Goal: Task Accomplishment & Management: Manage account settings

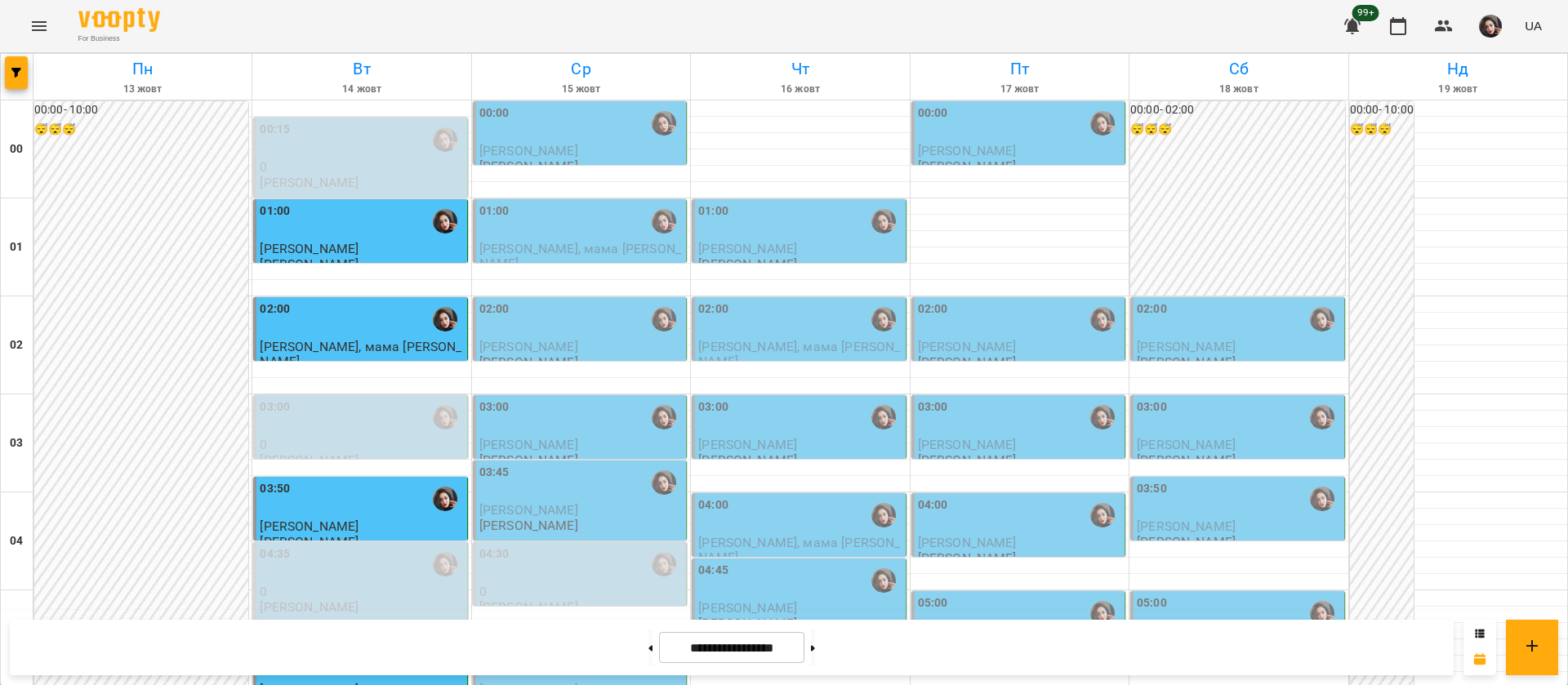
click at [574, 136] on div "00:00" at bounding box center [581, 123] width 203 height 38
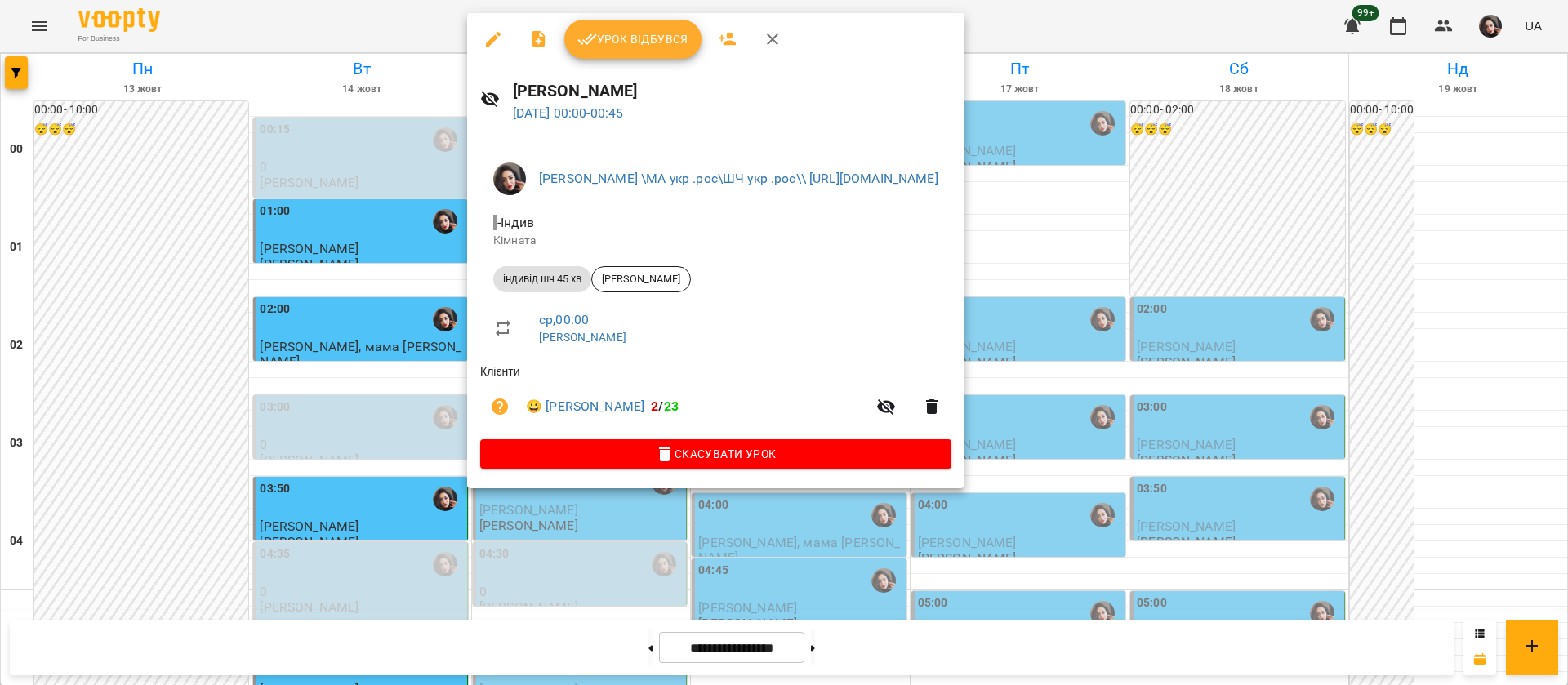
click at [1254, 16] on div at bounding box center [784, 342] width 1568 height 685
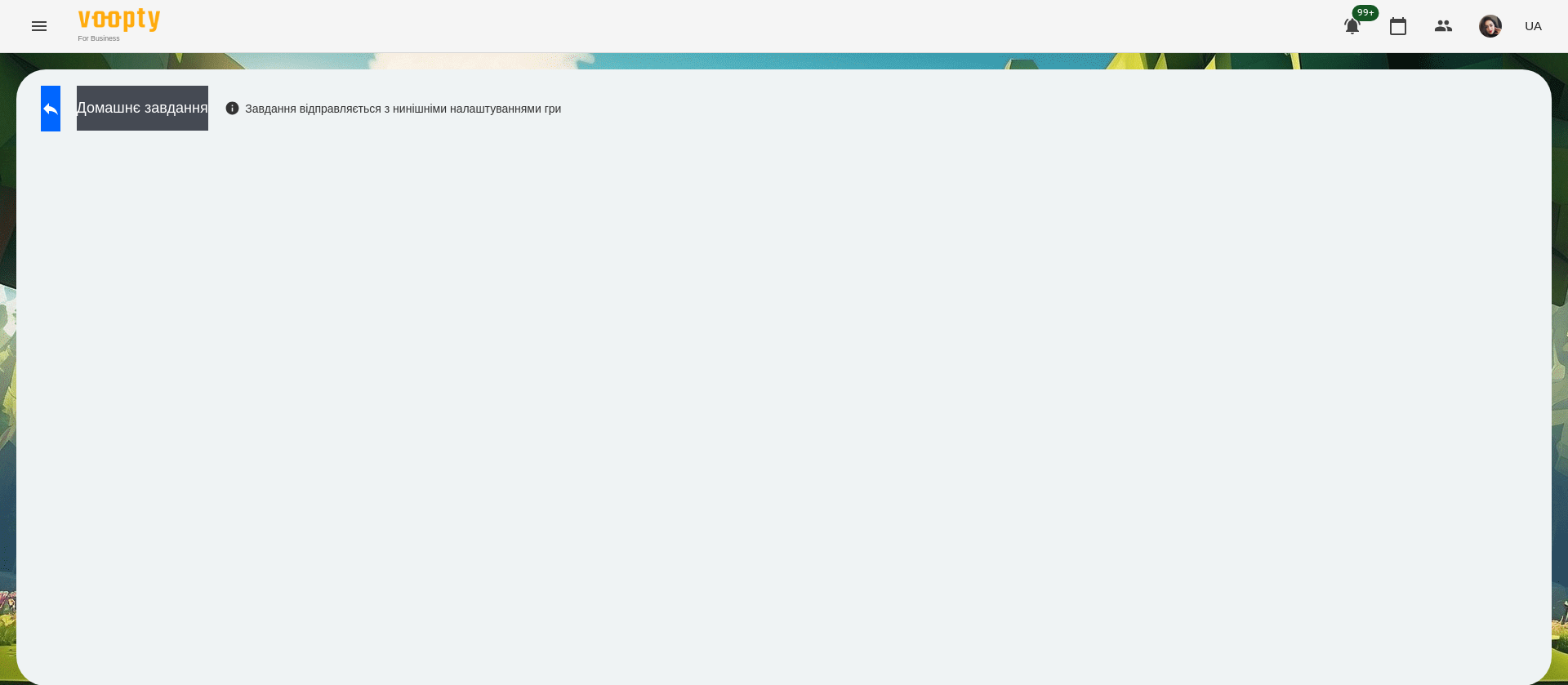
scroll to position [1, 0]
click at [60, 116] on icon at bounding box center [50, 109] width 19 height 19
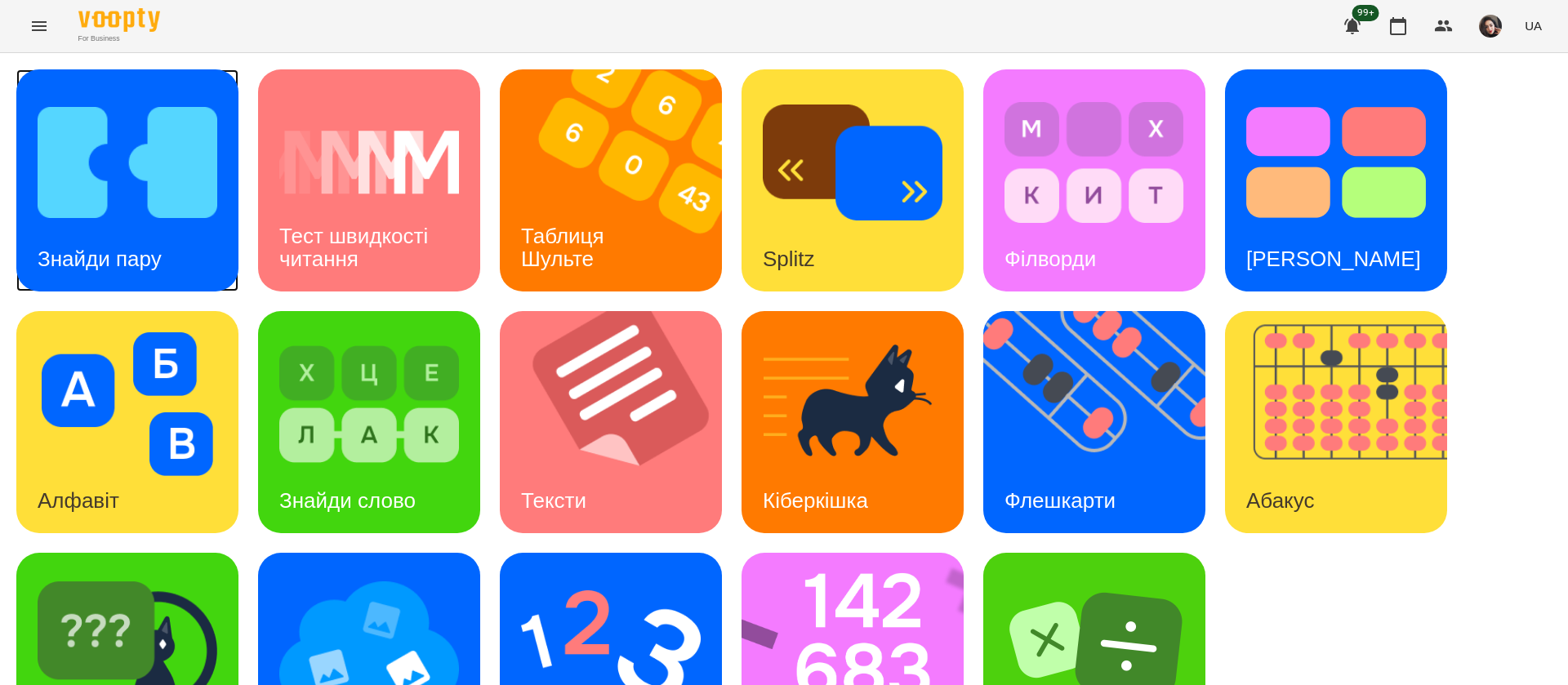
click at [143, 234] on div "Знайди пару" at bounding box center [99, 259] width 167 height 64
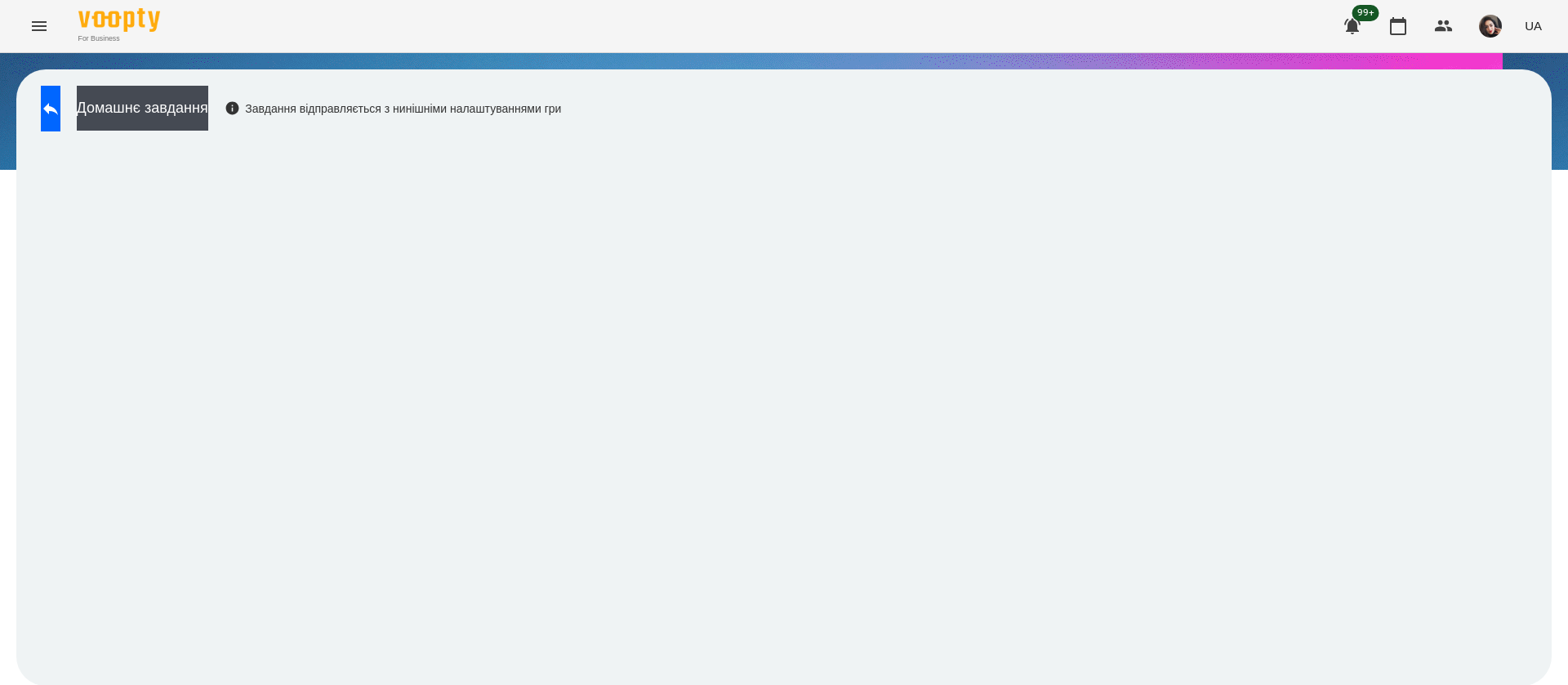
scroll to position [1, 0]
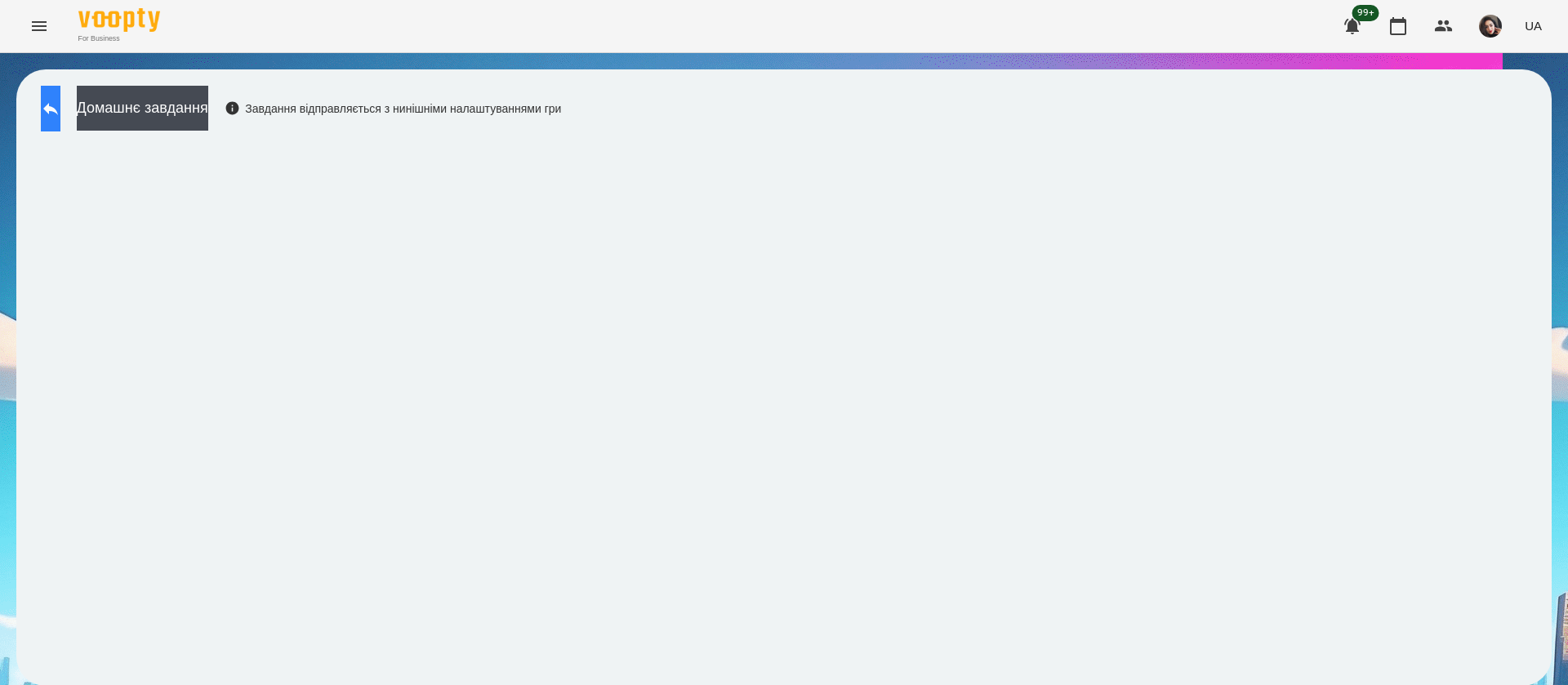
click at [57, 112] on button at bounding box center [50, 109] width 19 height 46
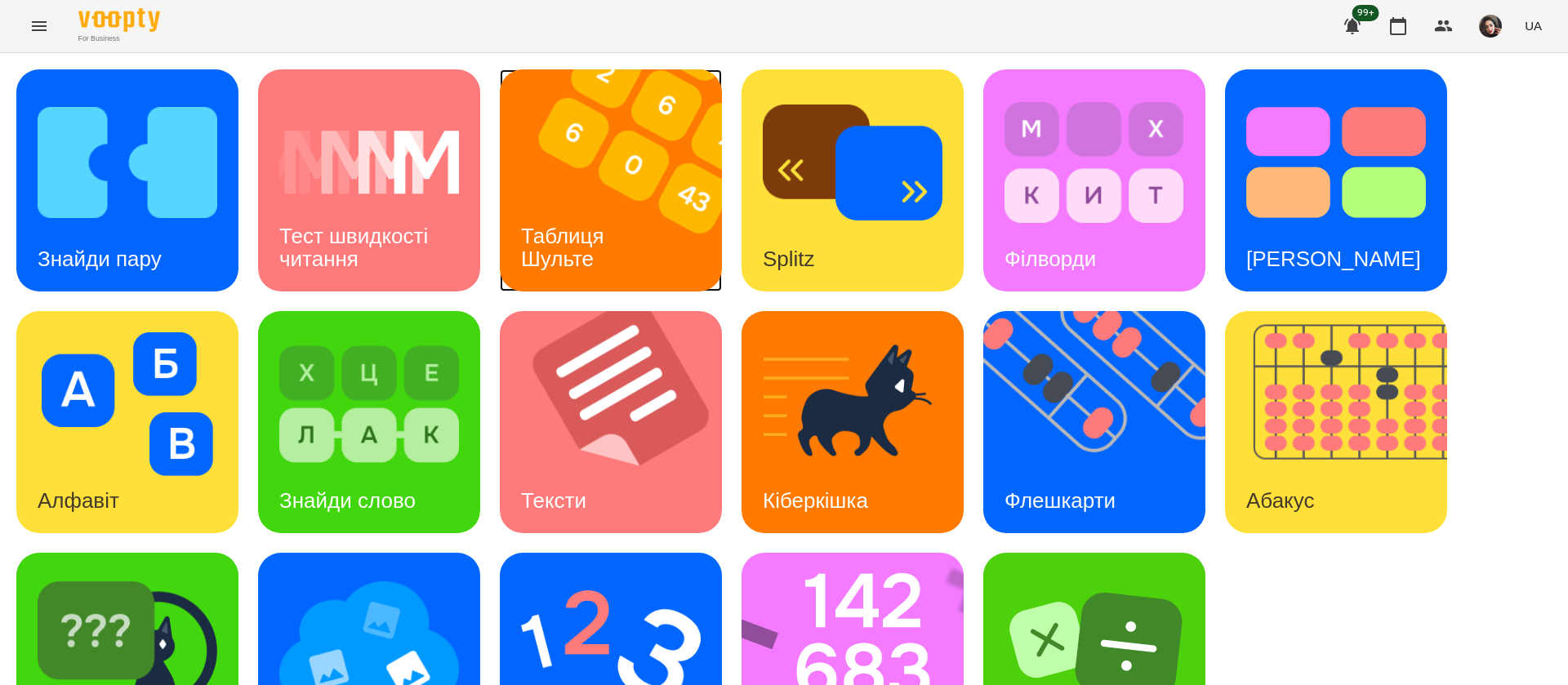
click at [631, 211] on img at bounding box center [621, 181] width 243 height 222
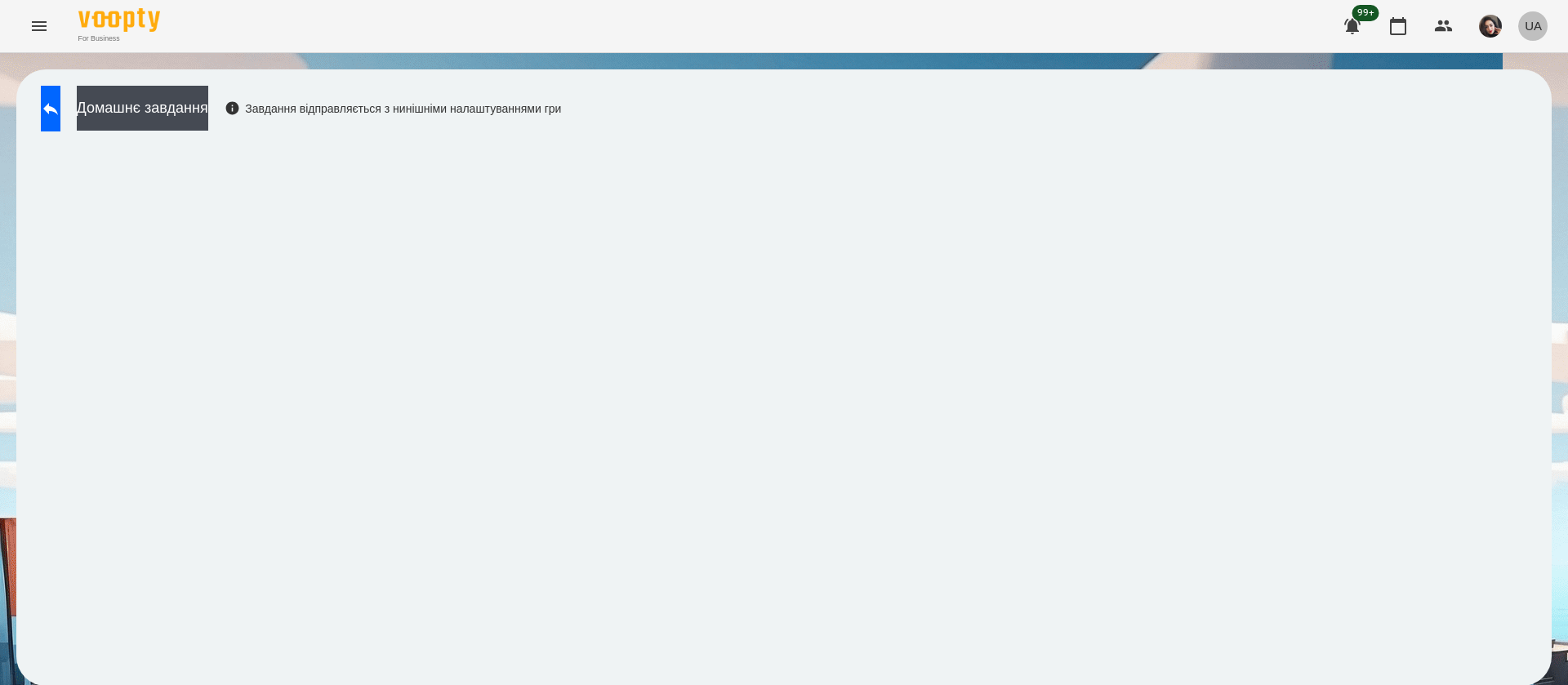
click at [1543, 16] on button "UA" at bounding box center [1533, 26] width 30 height 30
click at [1526, 128] on div "Русский" at bounding box center [1502, 121] width 83 height 29
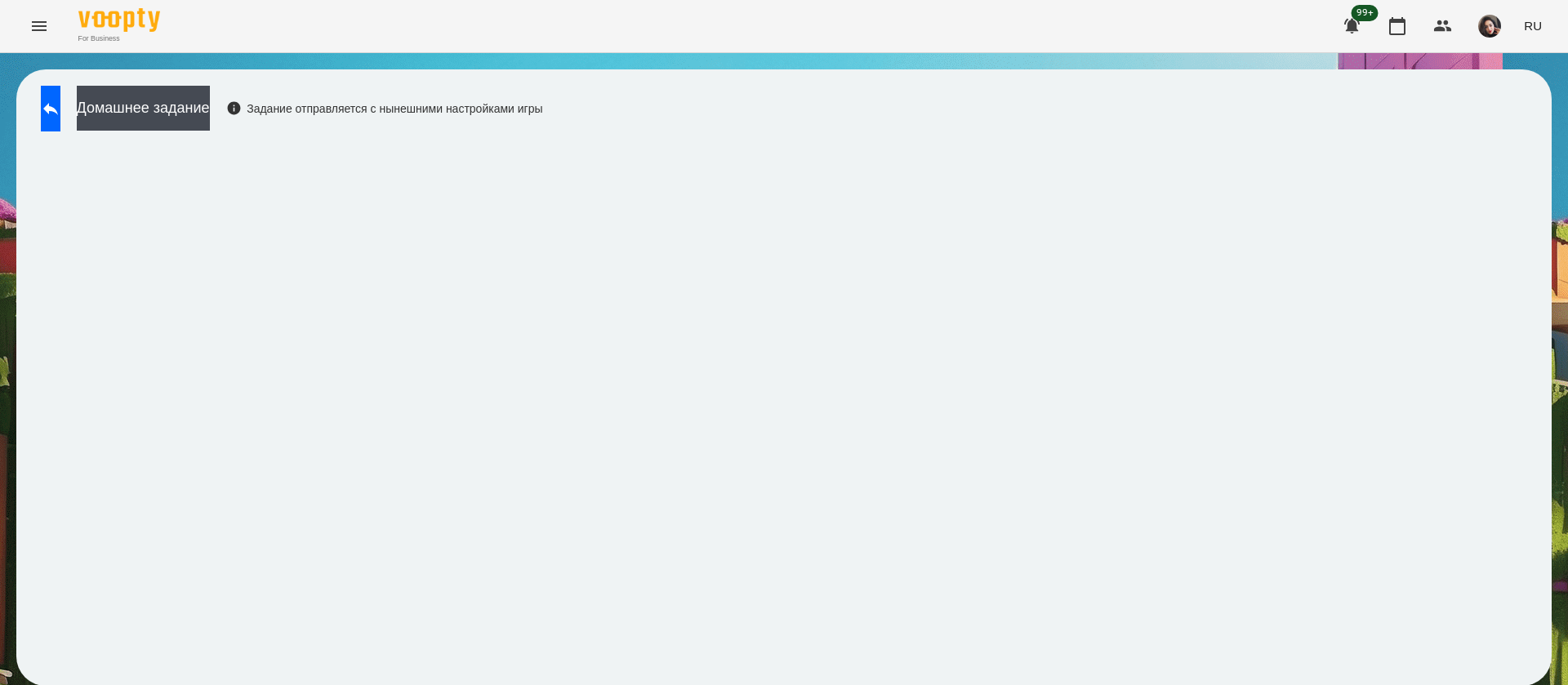
scroll to position [1, 0]
click at [60, 102] on icon at bounding box center [50, 109] width 19 height 19
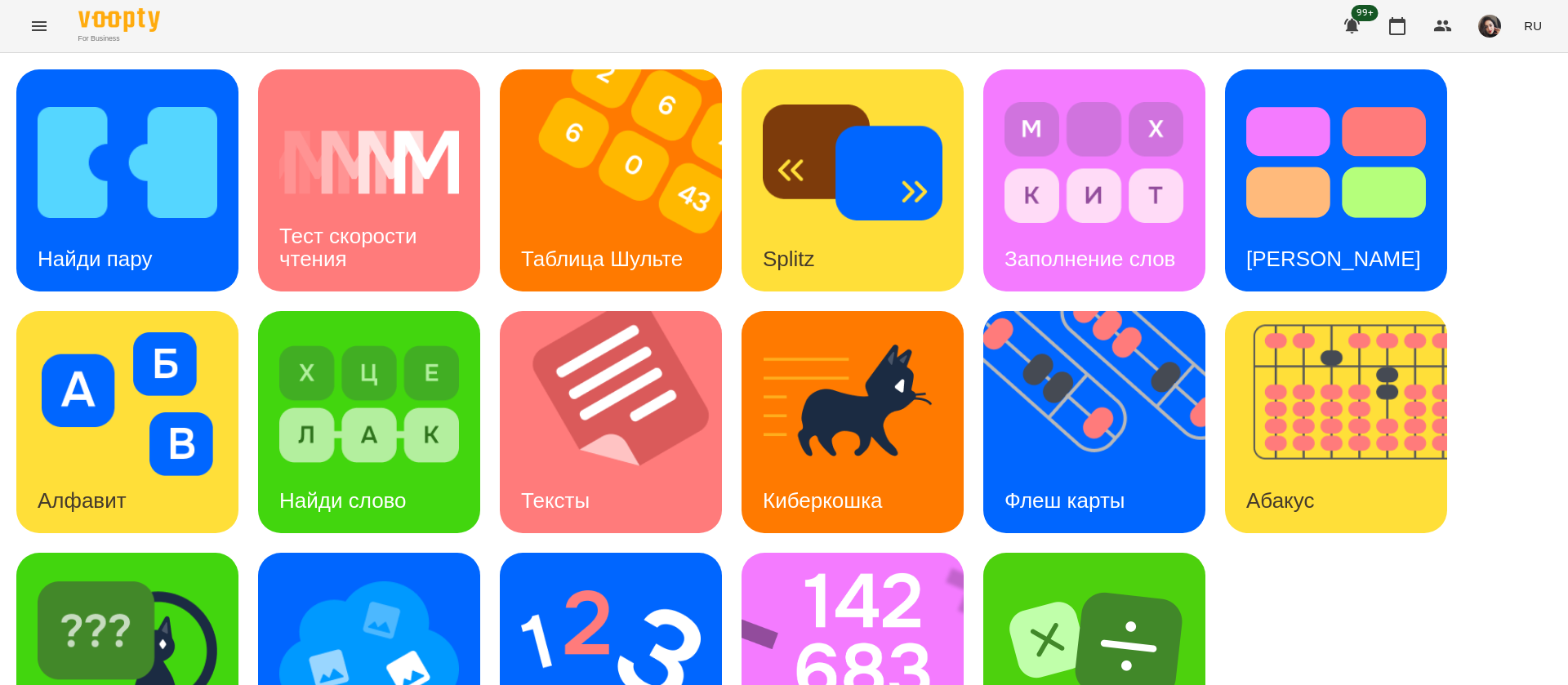
scroll to position [106, 0]
click at [406, 577] on img at bounding box center [368, 645] width 179 height 144
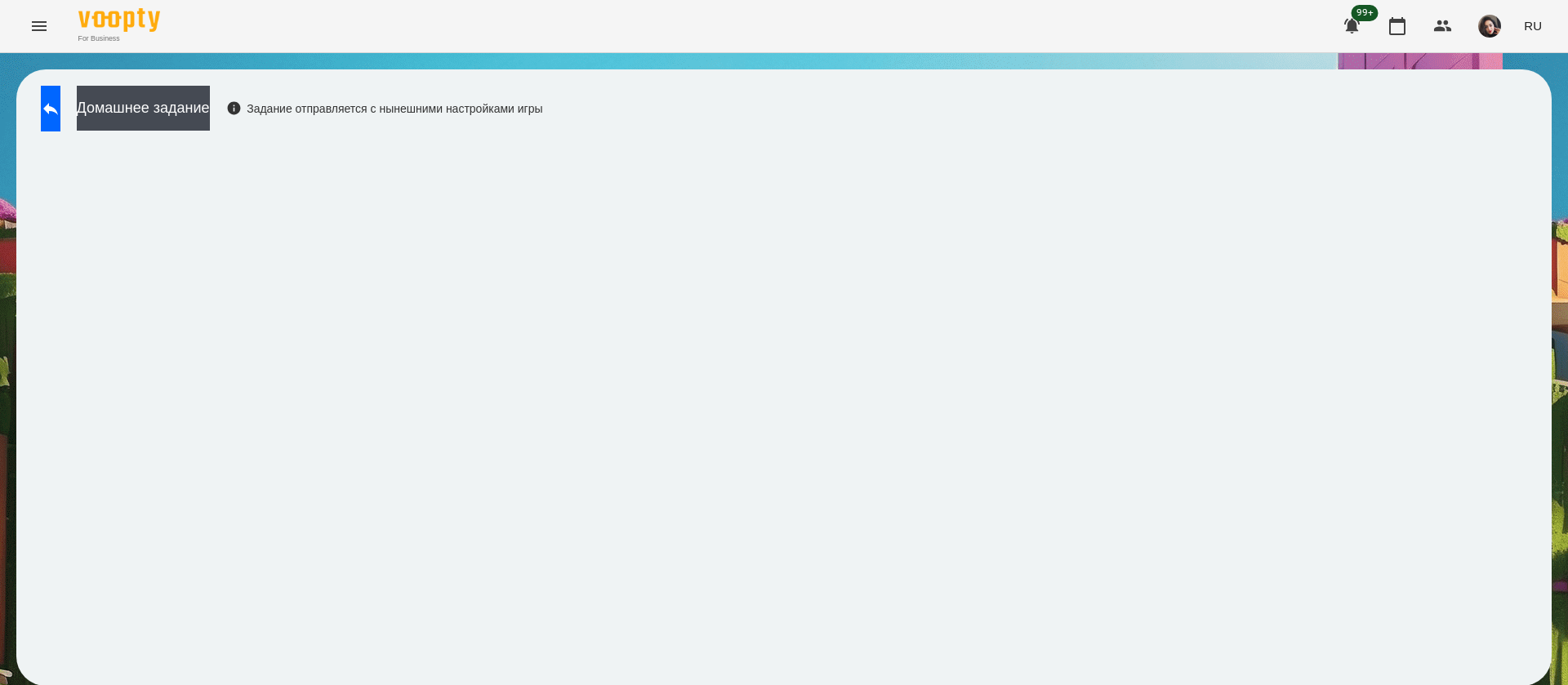
click at [779, 102] on div "Домашнее задание Задание отправляется с нынешними настройками игры" at bounding box center [783, 378] width 1535 height 616
click at [844, 109] on div "Домашнее задание Задание отправляется с нынешними настройками игры" at bounding box center [783, 378] width 1535 height 616
click at [60, 88] on button at bounding box center [50, 109] width 19 height 46
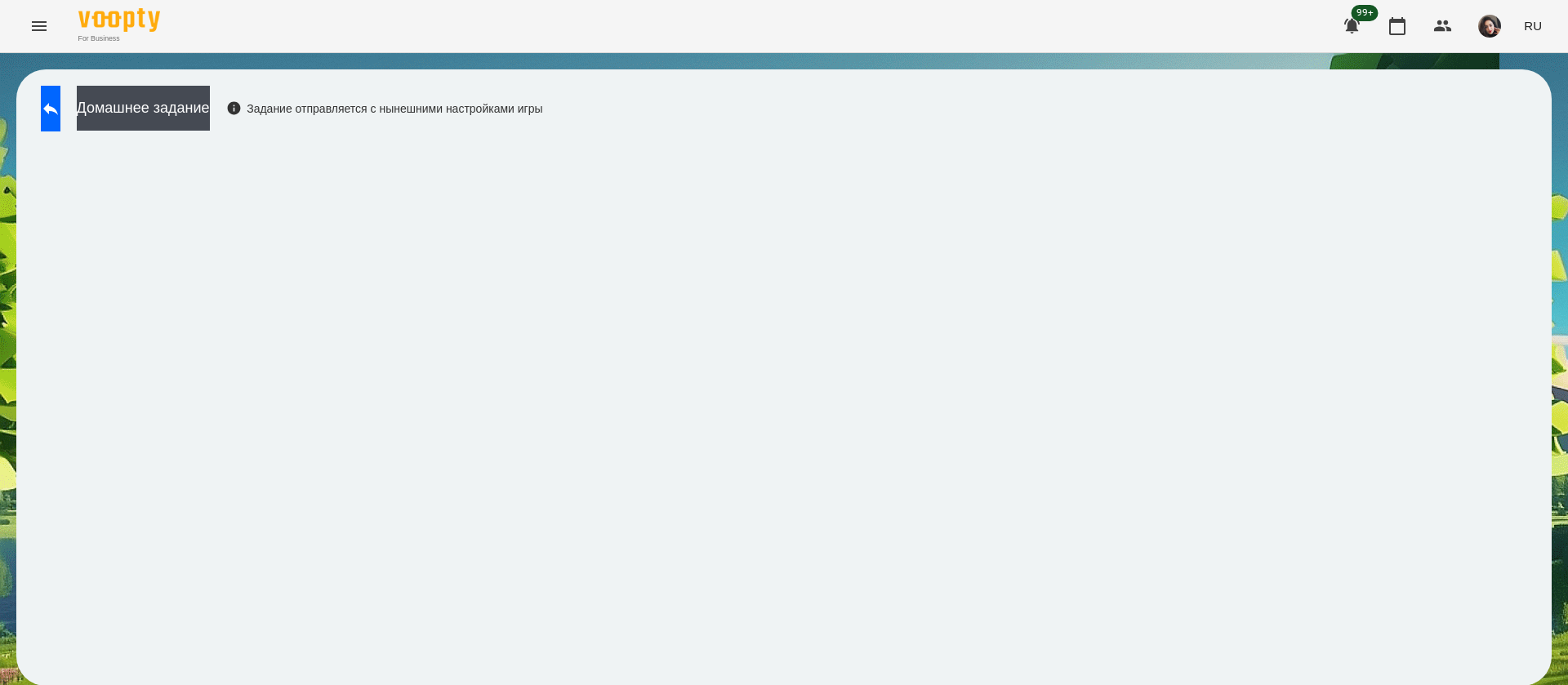
click at [1534, 24] on span "RU" at bounding box center [1533, 25] width 18 height 17
click at [1530, 94] on div "Українська" at bounding box center [1502, 92] width 83 height 29
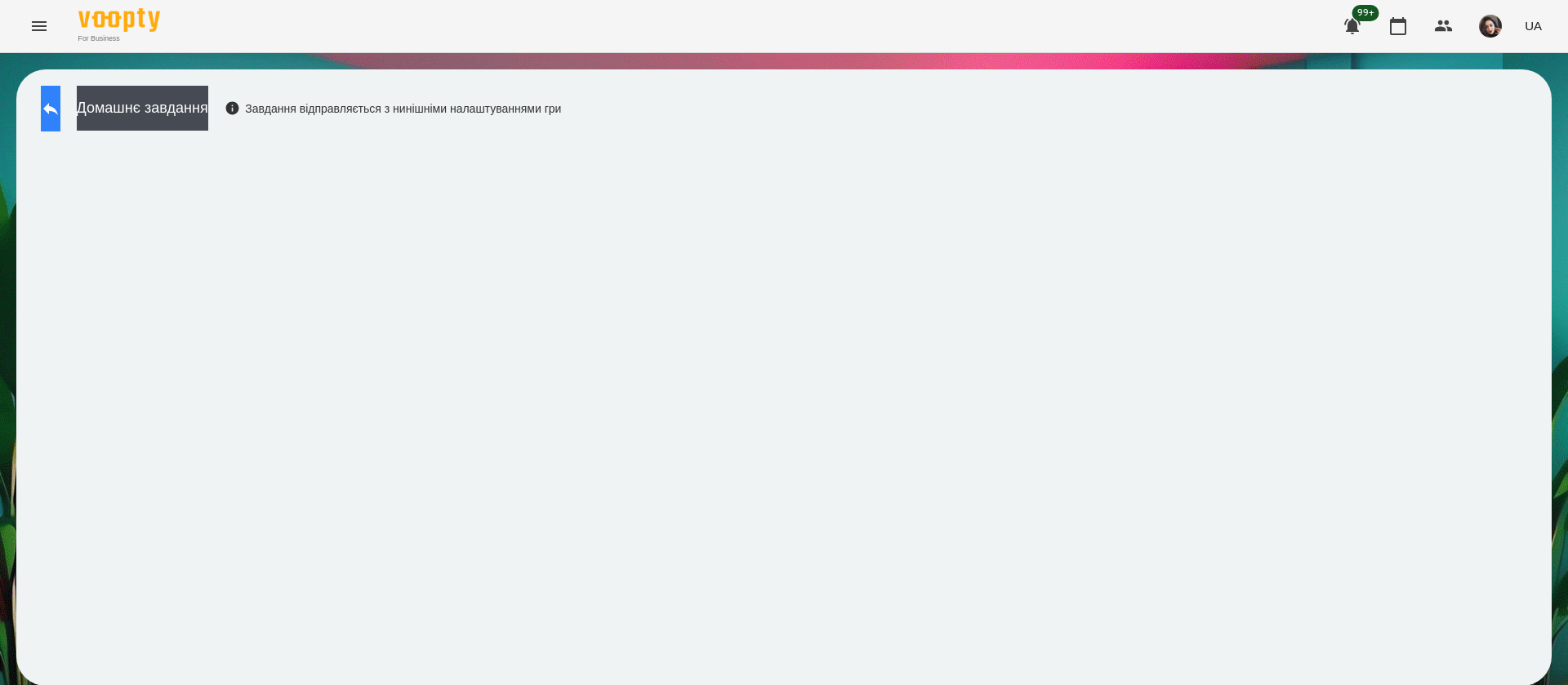
click at [54, 114] on button at bounding box center [50, 109] width 19 height 46
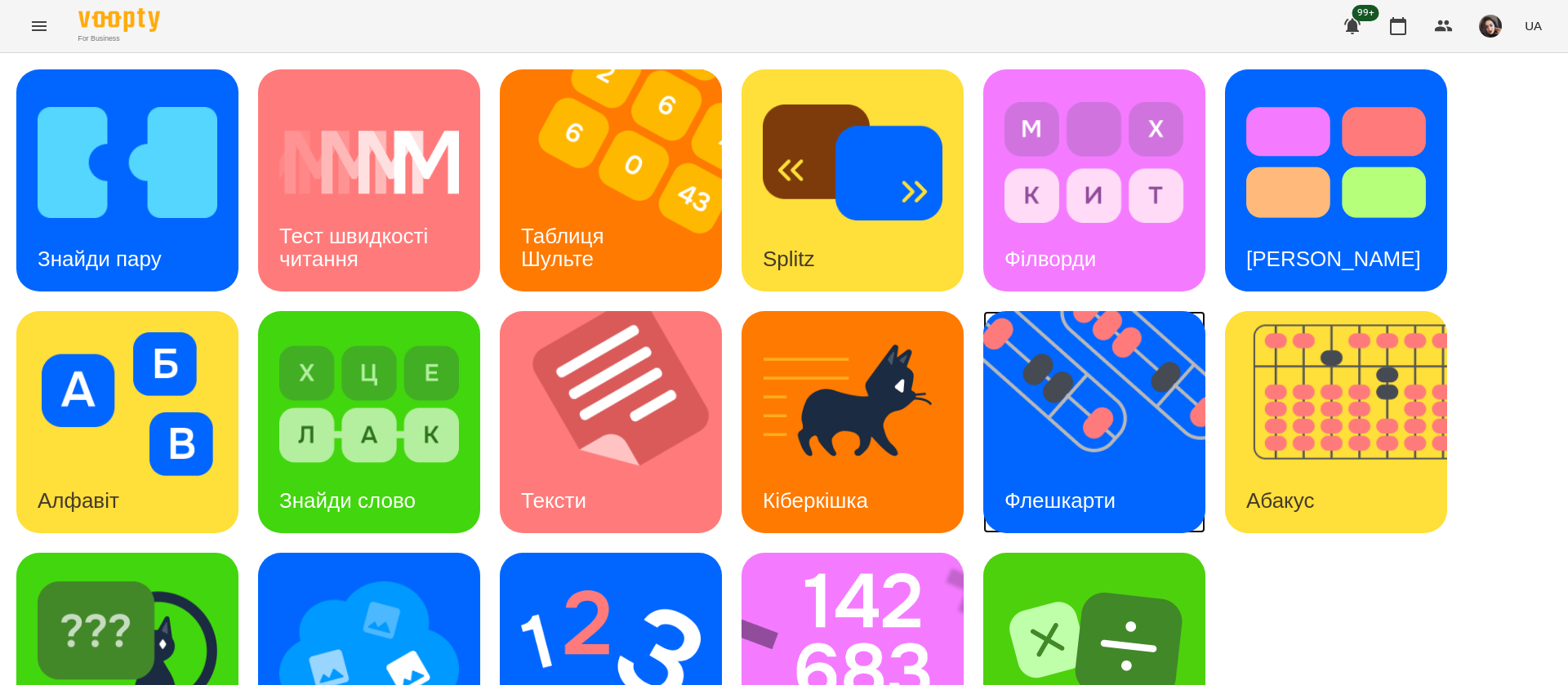
click at [1091, 356] on img at bounding box center [1104, 422] width 243 height 222
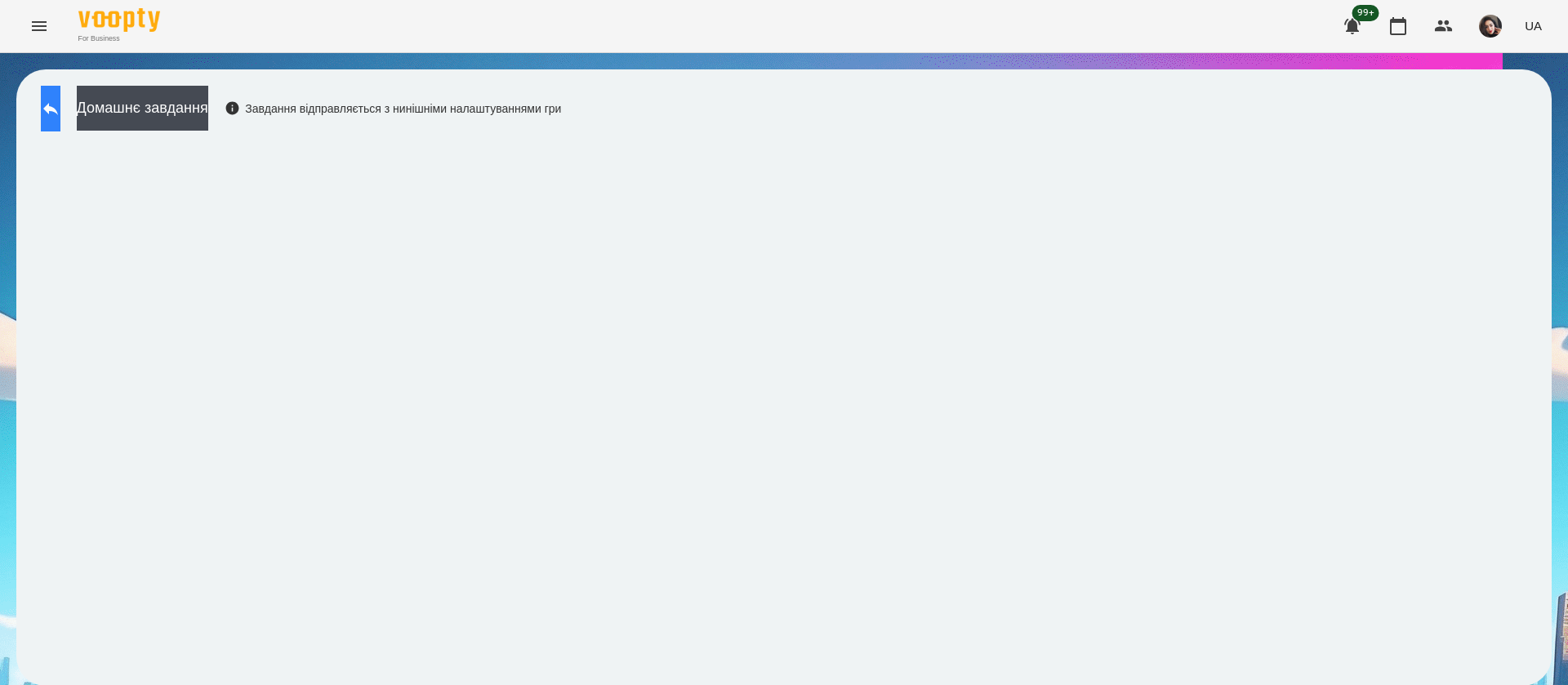
click at [48, 124] on button at bounding box center [50, 109] width 19 height 46
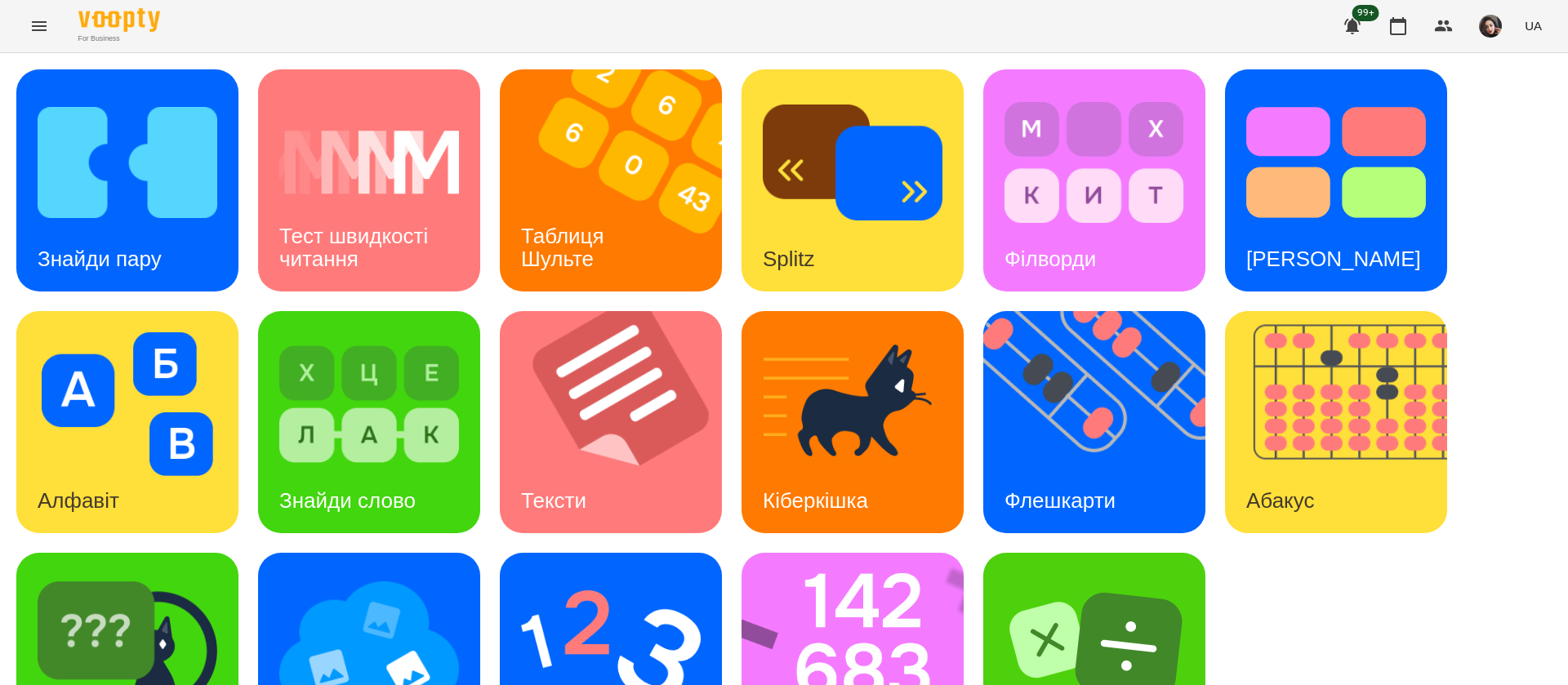
scroll to position [106, 0]
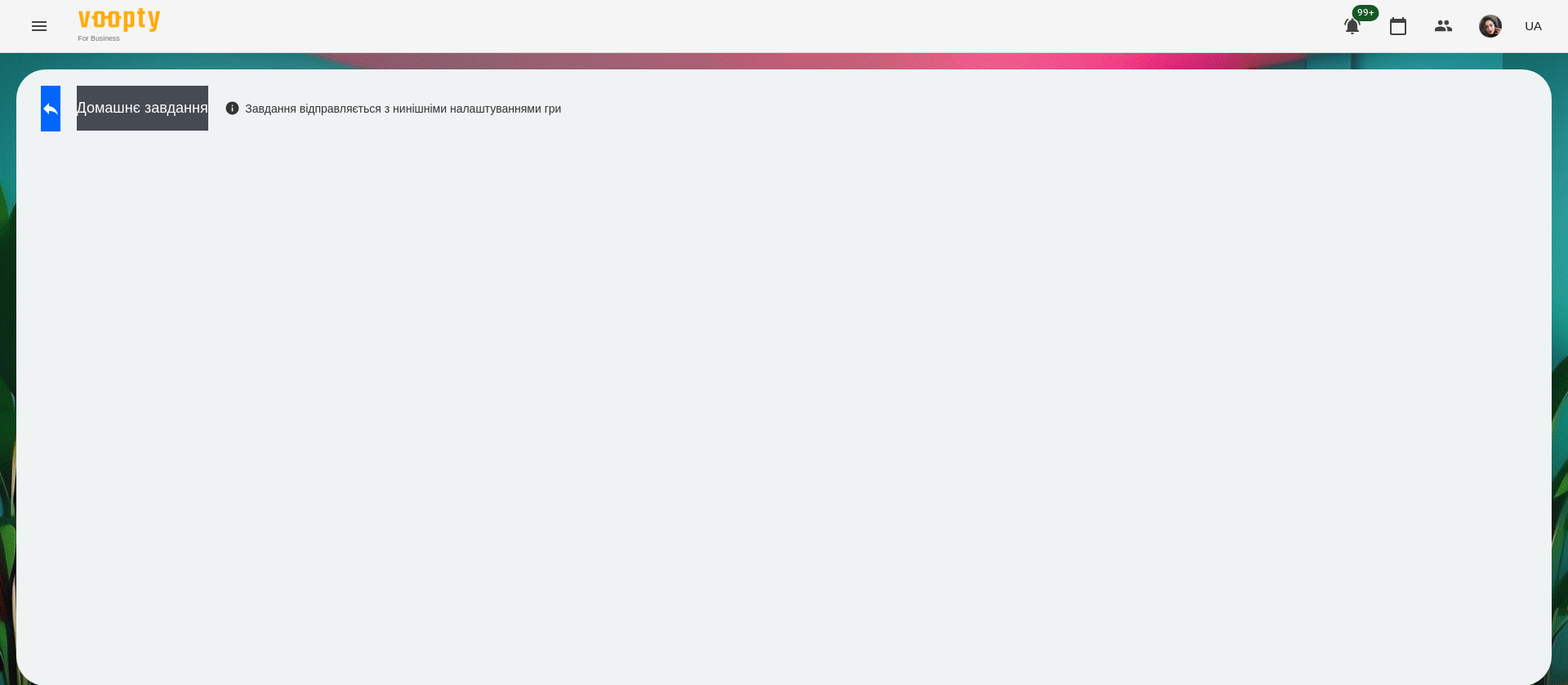
scroll to position [1, 0]
click at [60, 114] on button at bounding box center [50, 109] width 19 height 46
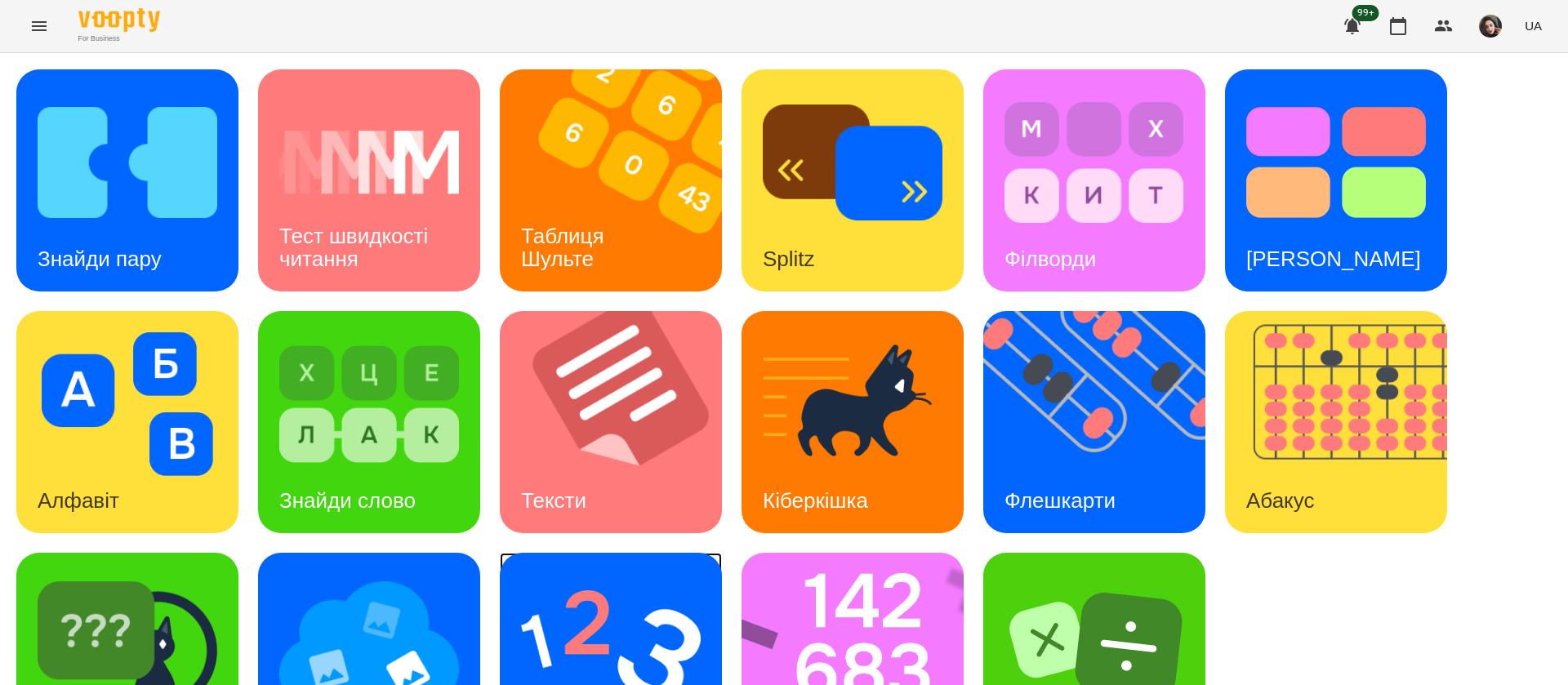
click at [601, 555] on div "Ментальний рахунок" at bounding box center [611, 664] width 222 height 222
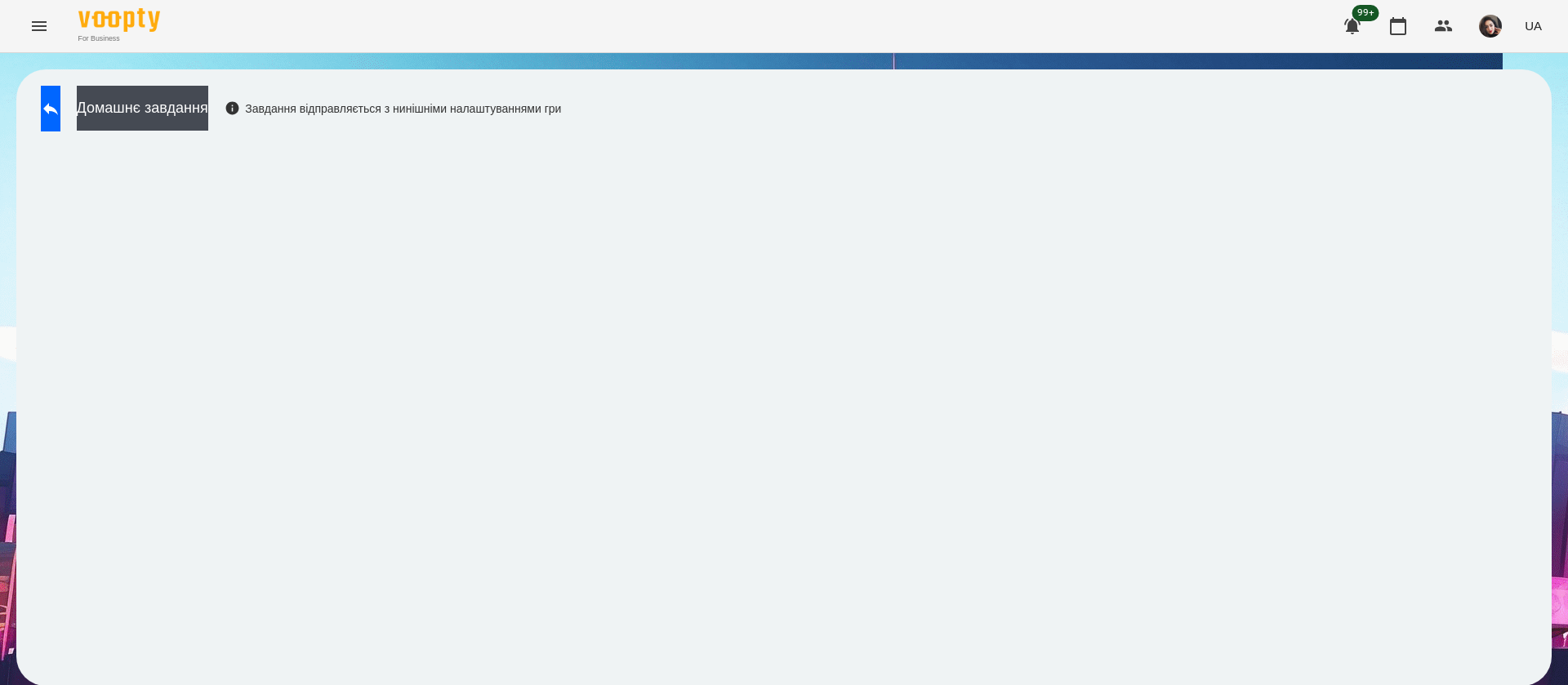
scroll to position [1, 0]
click at [55, 114] on button at bounding box center [50, 109] width 19 height 46
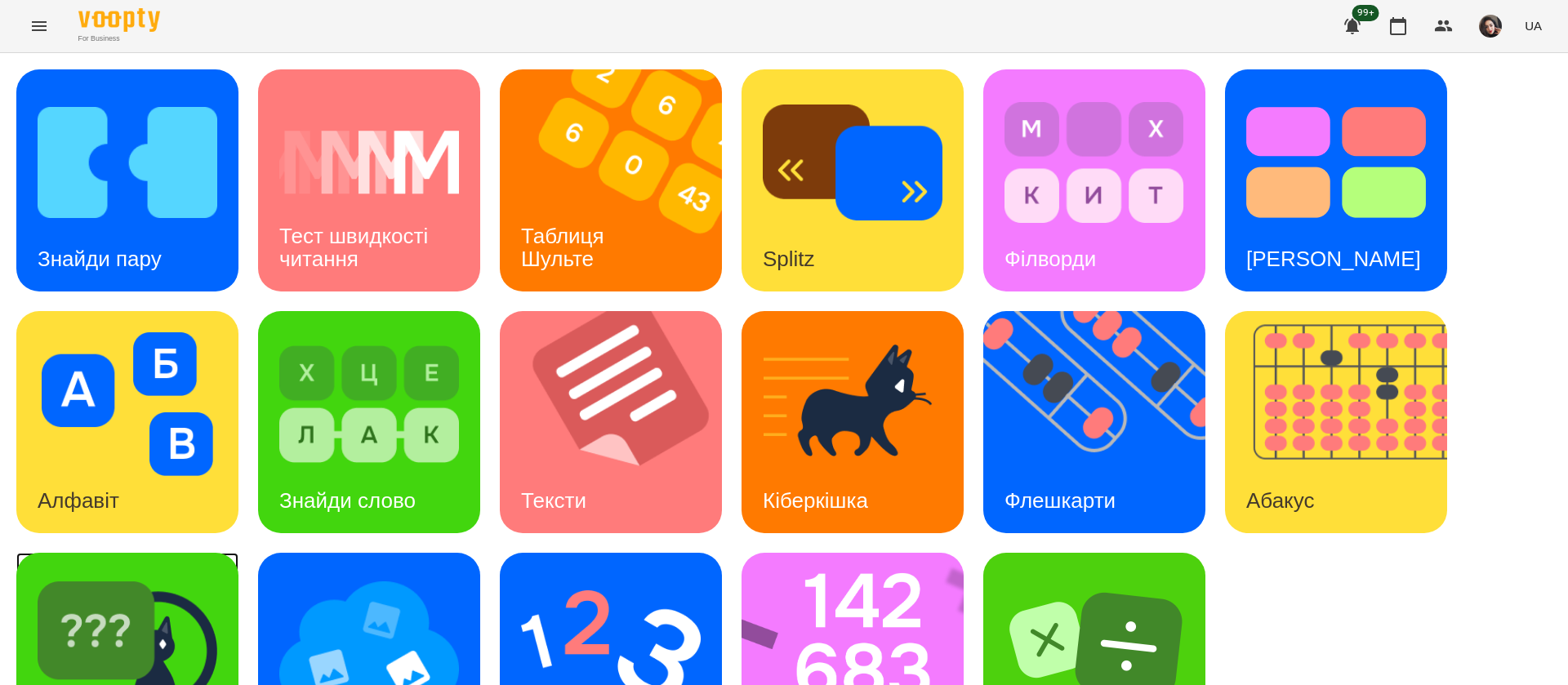
click at [172, 612] on img at bounding box center [127, 645] width 179 height 144
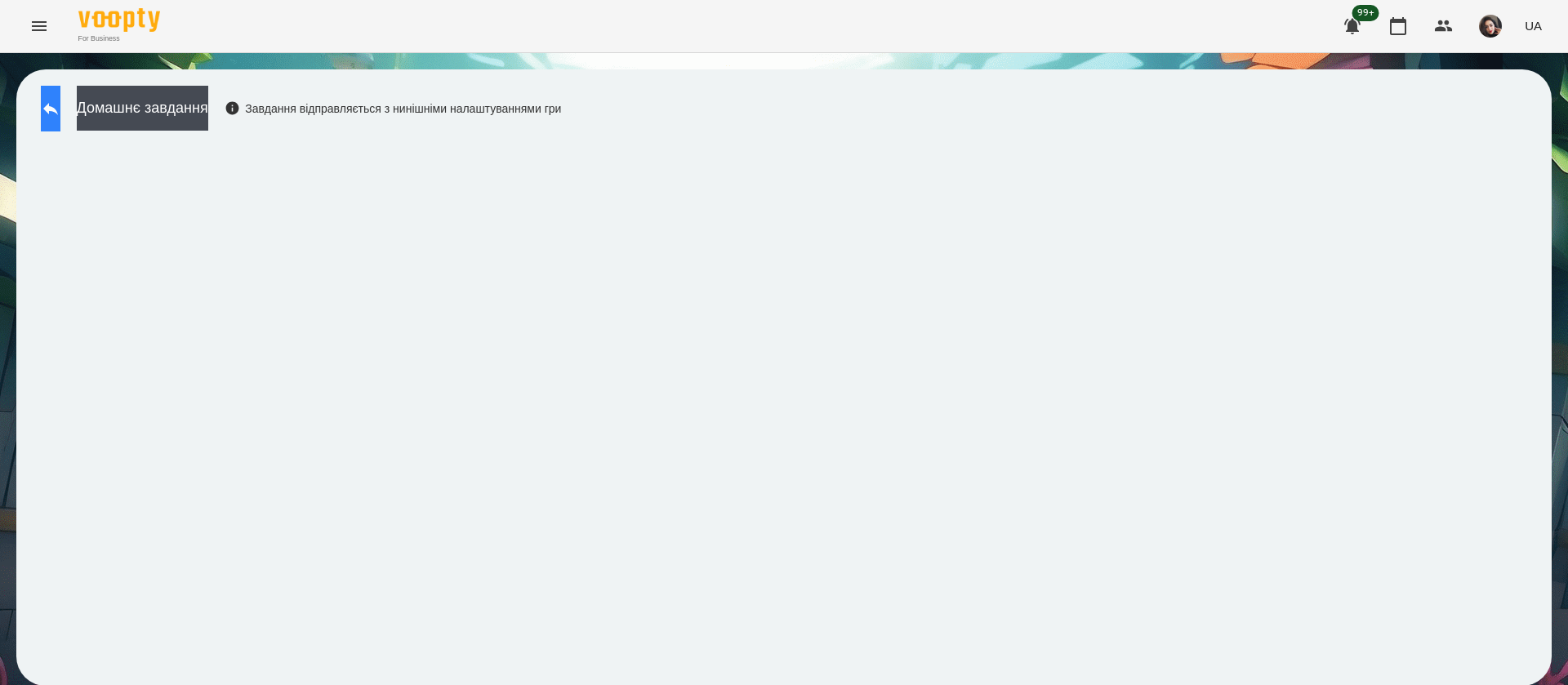
drag, startPoint x: 99, startPoint y: 116, endPoint x: 89, endPoint y: 114, distance: 10.2
click at [90, 114] on div "Домашнє завдання Завдання відправляється з нинішніми налаштуваннями гри" at bounding box center [297, 112] width 528 height 54
click at [60, 114] on button at bounding box center [50, 109] width 19 height 46
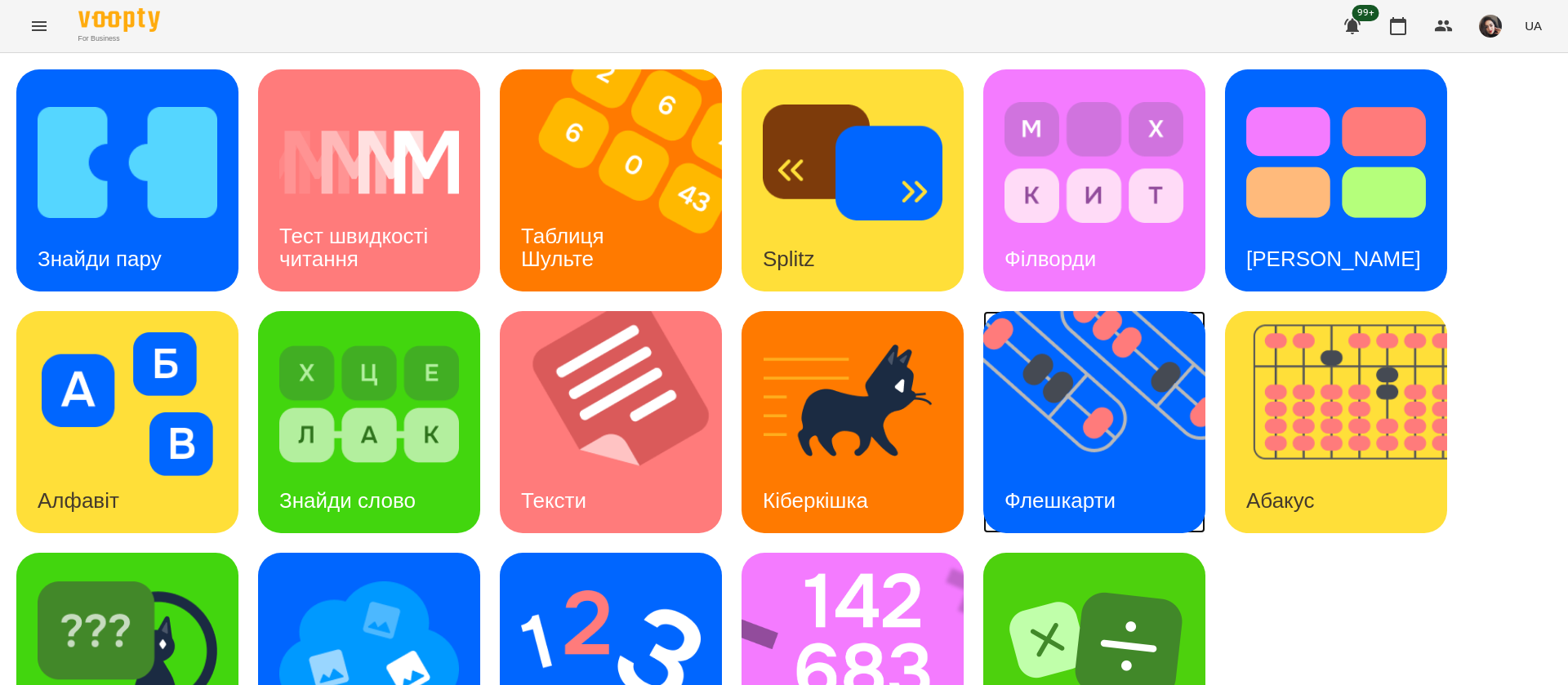
click at [1102, 430] on img at bounding box center [1104, 422] width 243 height 222
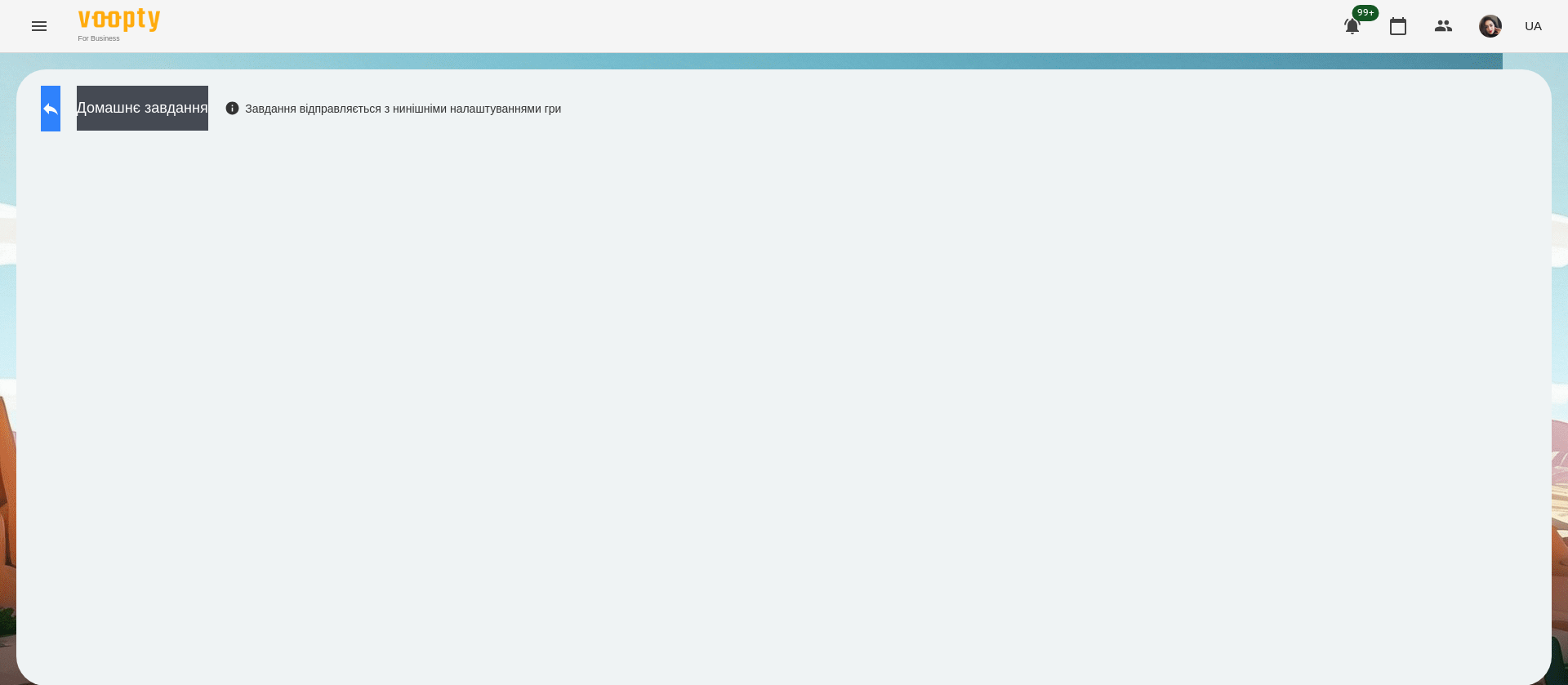
click at [54, 106] on button at bounding box center [50, 109] width 19 height 46
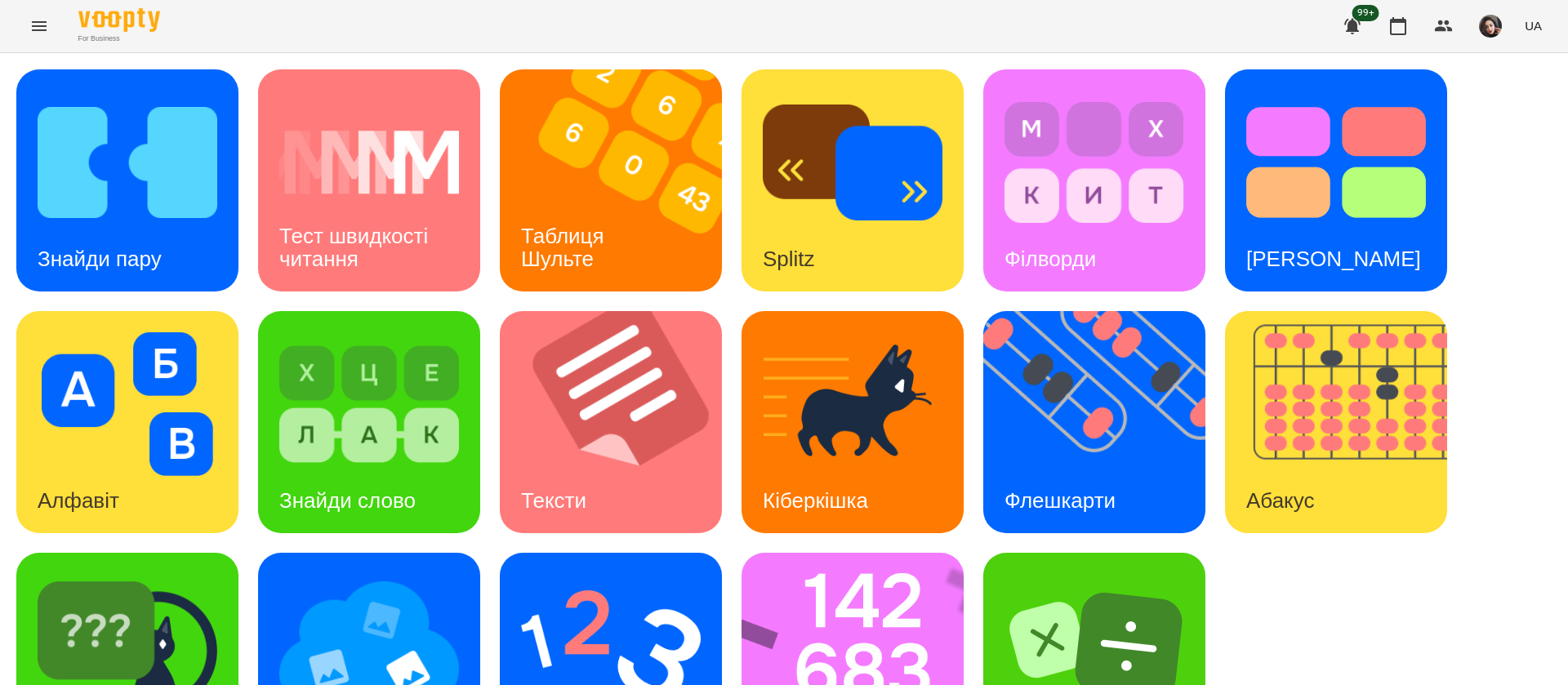
scroll to position [106, 0]
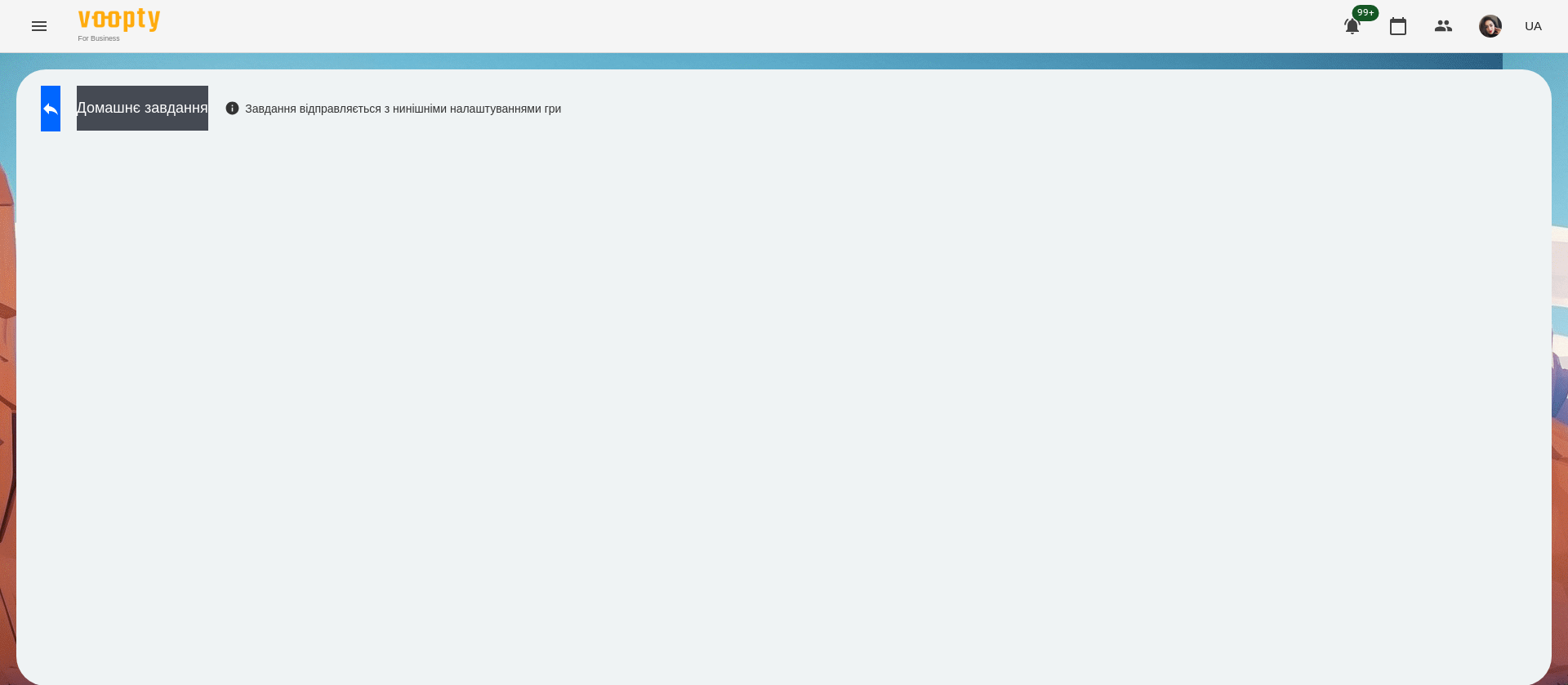
scroll to position [1, 0]
click at [17, 114] on div "Домашнє завдання Завдання відправляється з нинішніми налаштуваннями гри" at bounding box center [783, 378] width 1535 height 616
click at [52, 97] on button at bounding box center [50, 109] width 19 height 46
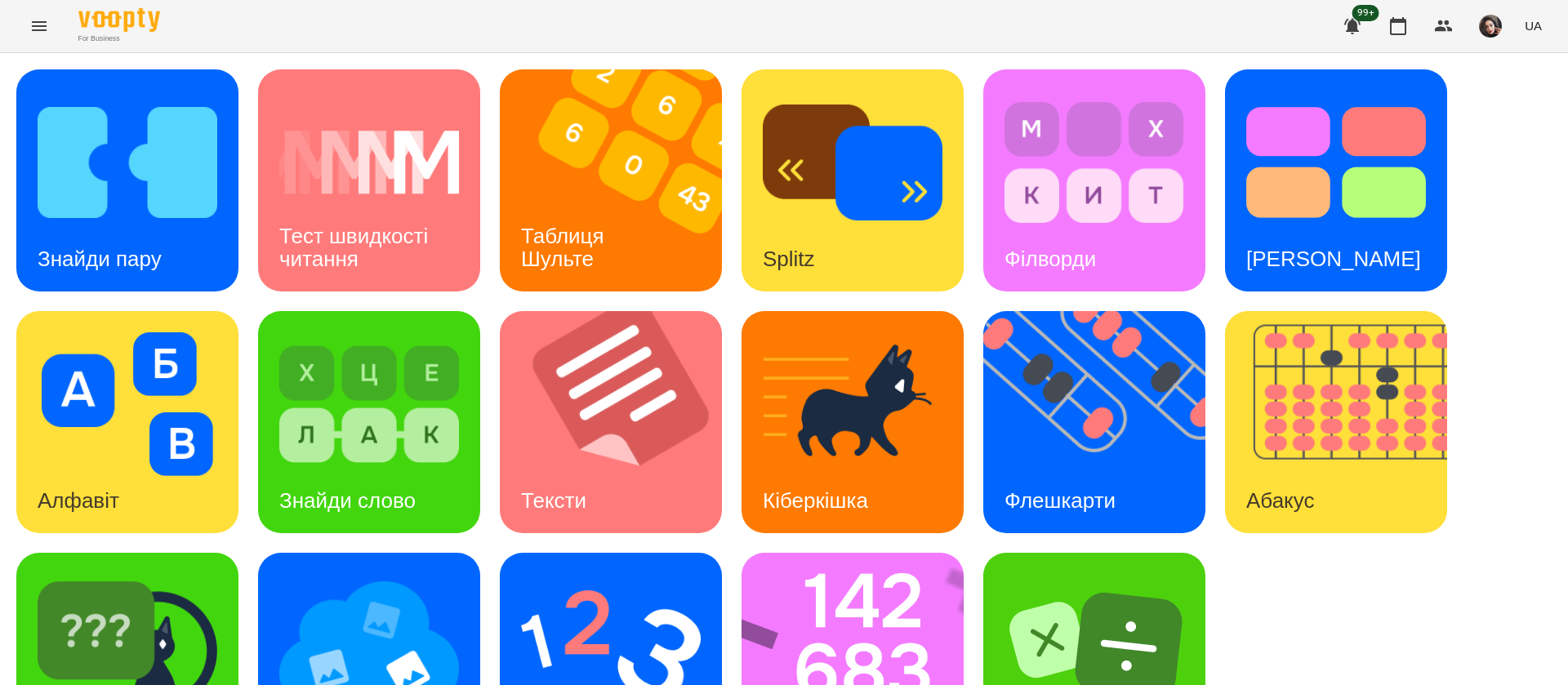
scroll to position [106, 0]
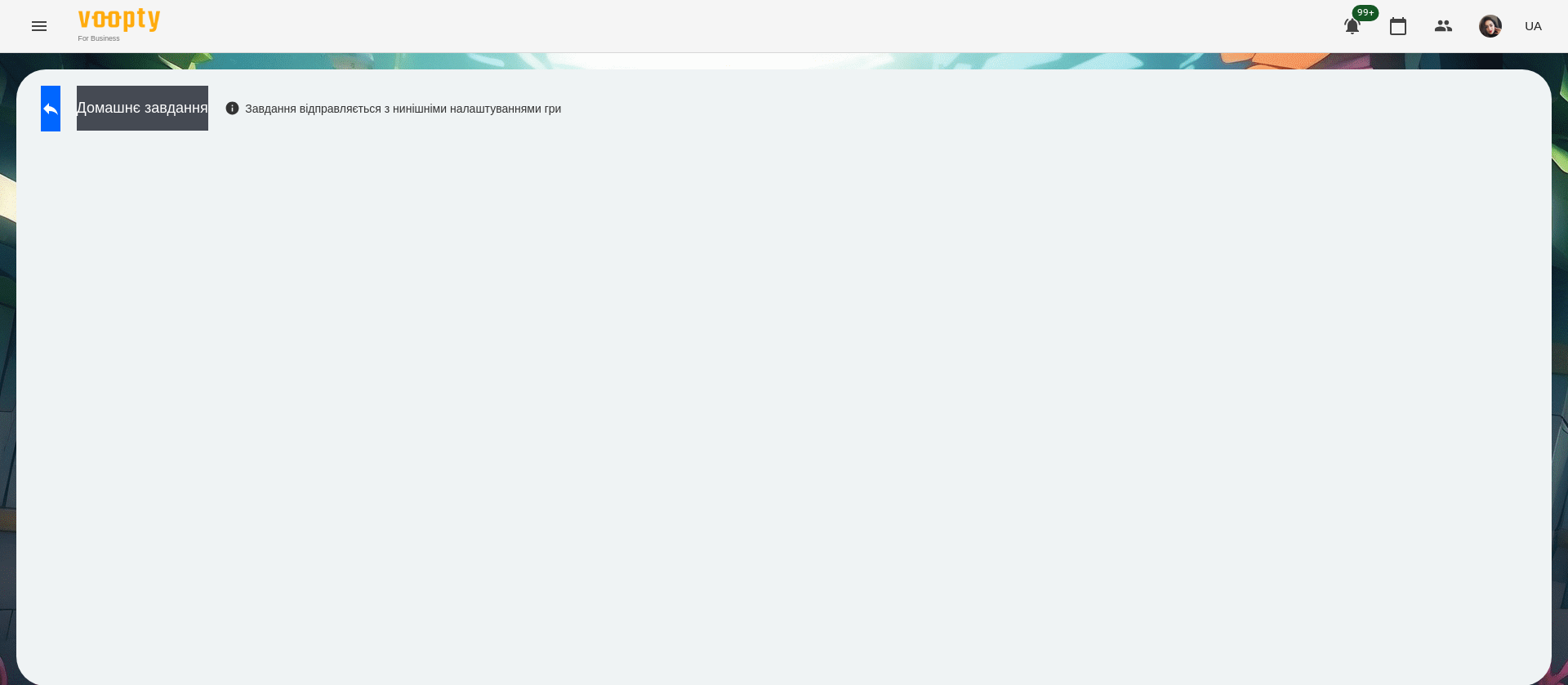
scroll to position [1, 0]
click at [60, 106] on button at bounding box center [50, 109] width 19 height 46
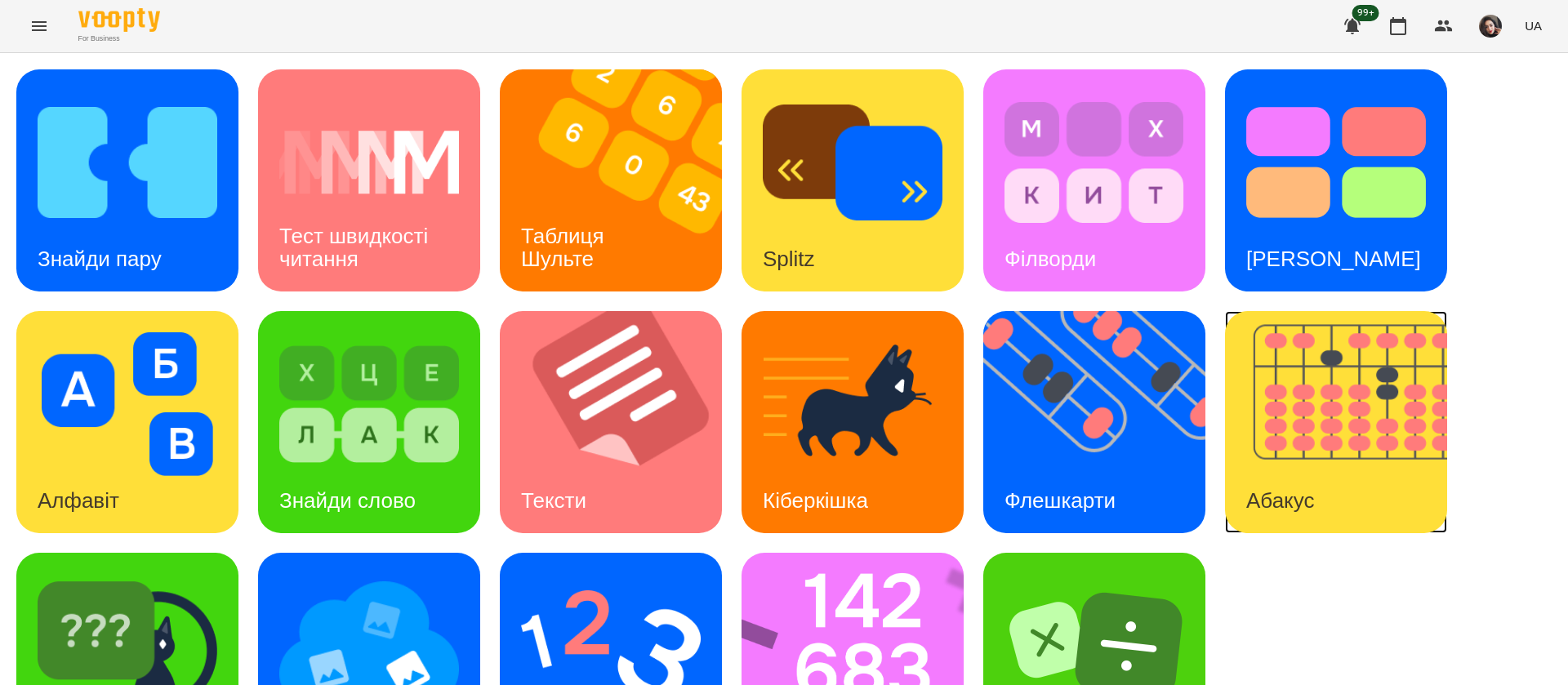
click at [1270, 447] on img at bounding box center [1346, 422] width 243 height 222
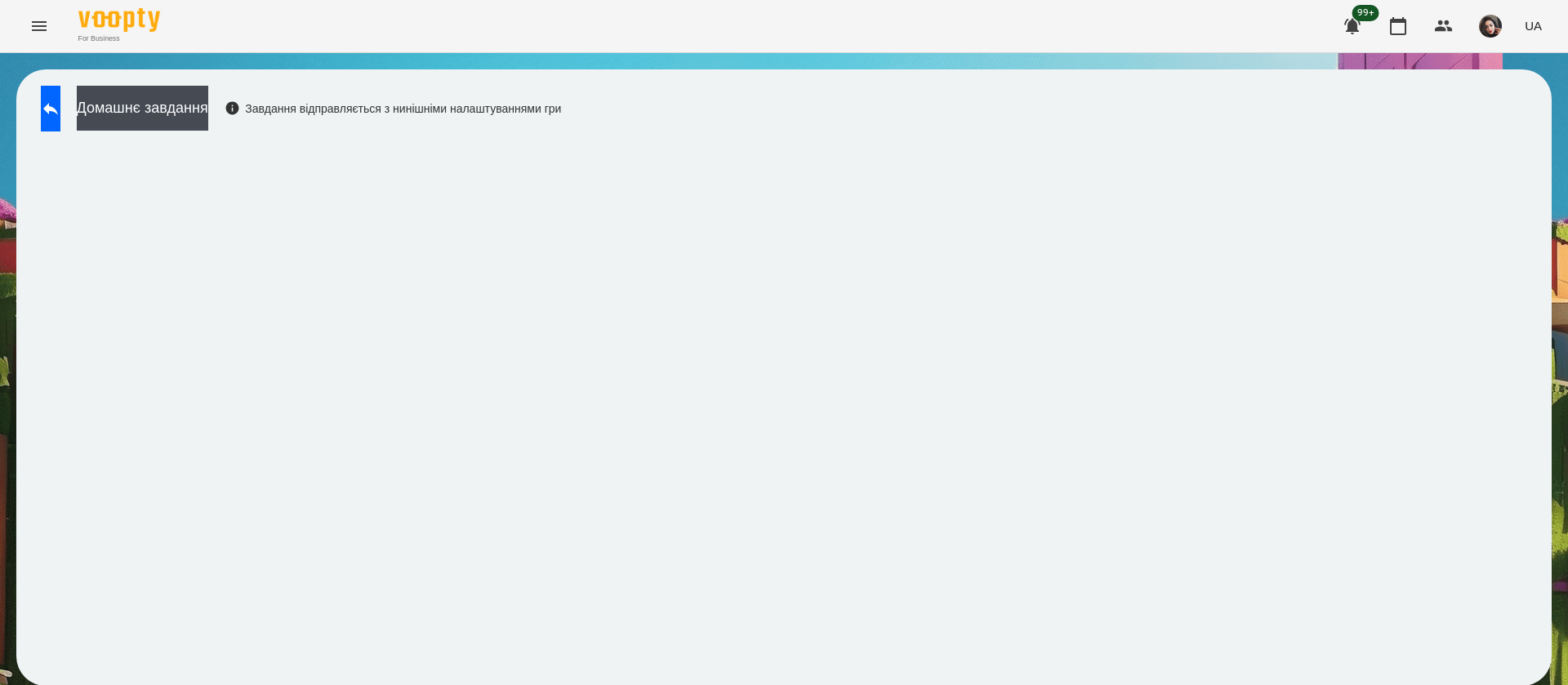
scroll to position [1, 0]
click at [60, 115] on icon at bounding box center [50, 109] width 19 height 19
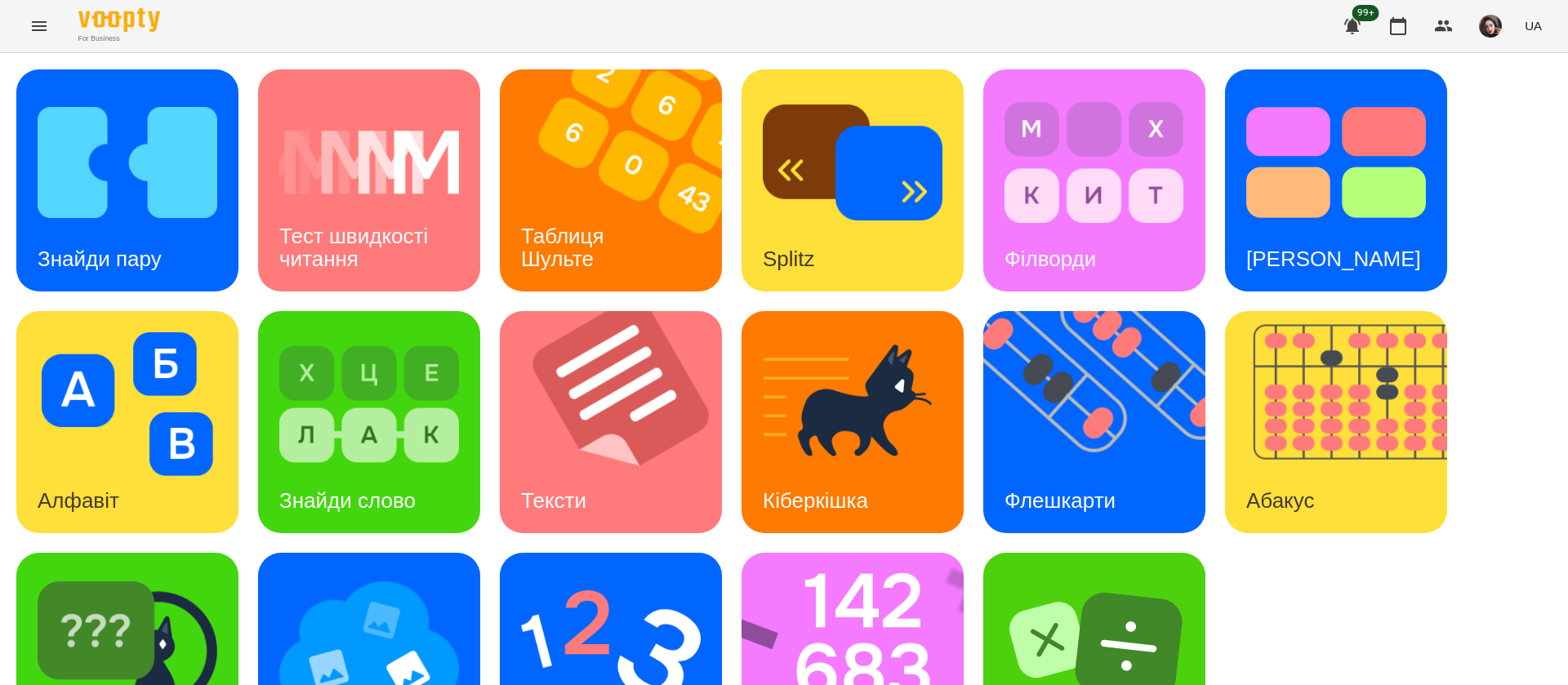
scroll to position [106, 0]
click at [179, 574] on img at bounding box center [127, 645] width 179 height 144
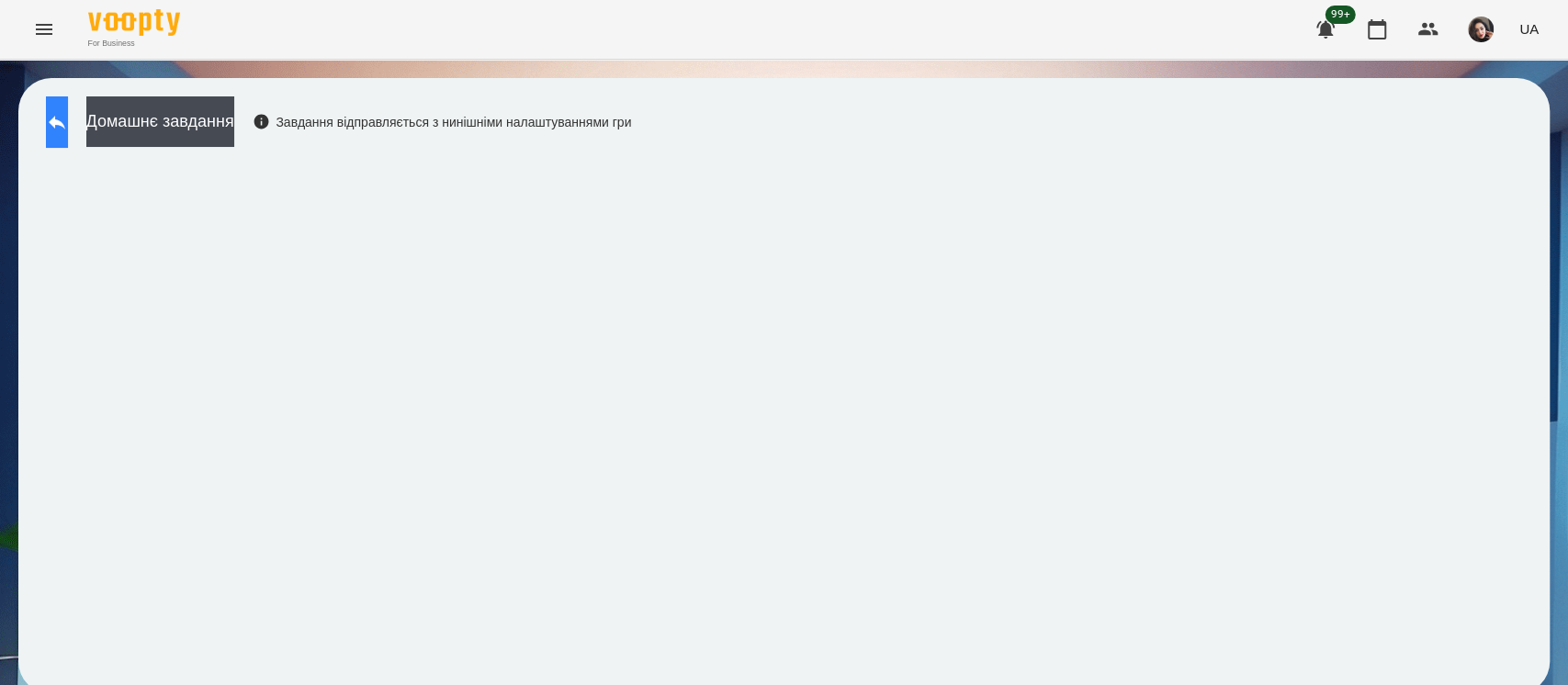
click at [68, 126] on icon at bounding box center [57, 122] width 22 height 22
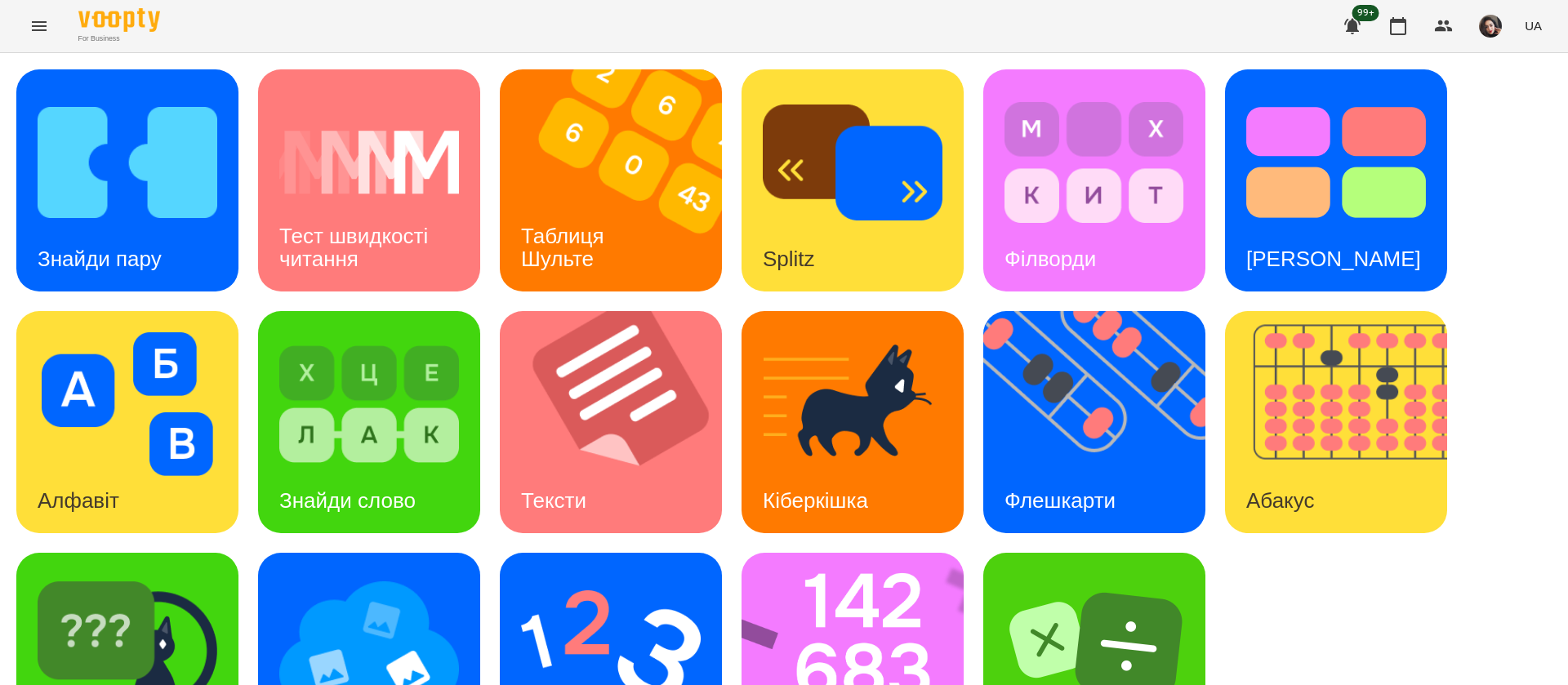
drag, startPoint x: 1338, startPoint y: 4, endPoint x: 843, endPoint y: 27, distance: 495.5
click at [843, 27] on div "For Business 99+ UA" at bounding box center [784, 26] width 1568 height 52
click at [103, 227] on div "Знайди пару" at bounding box center [99, 259] width 167 height 64
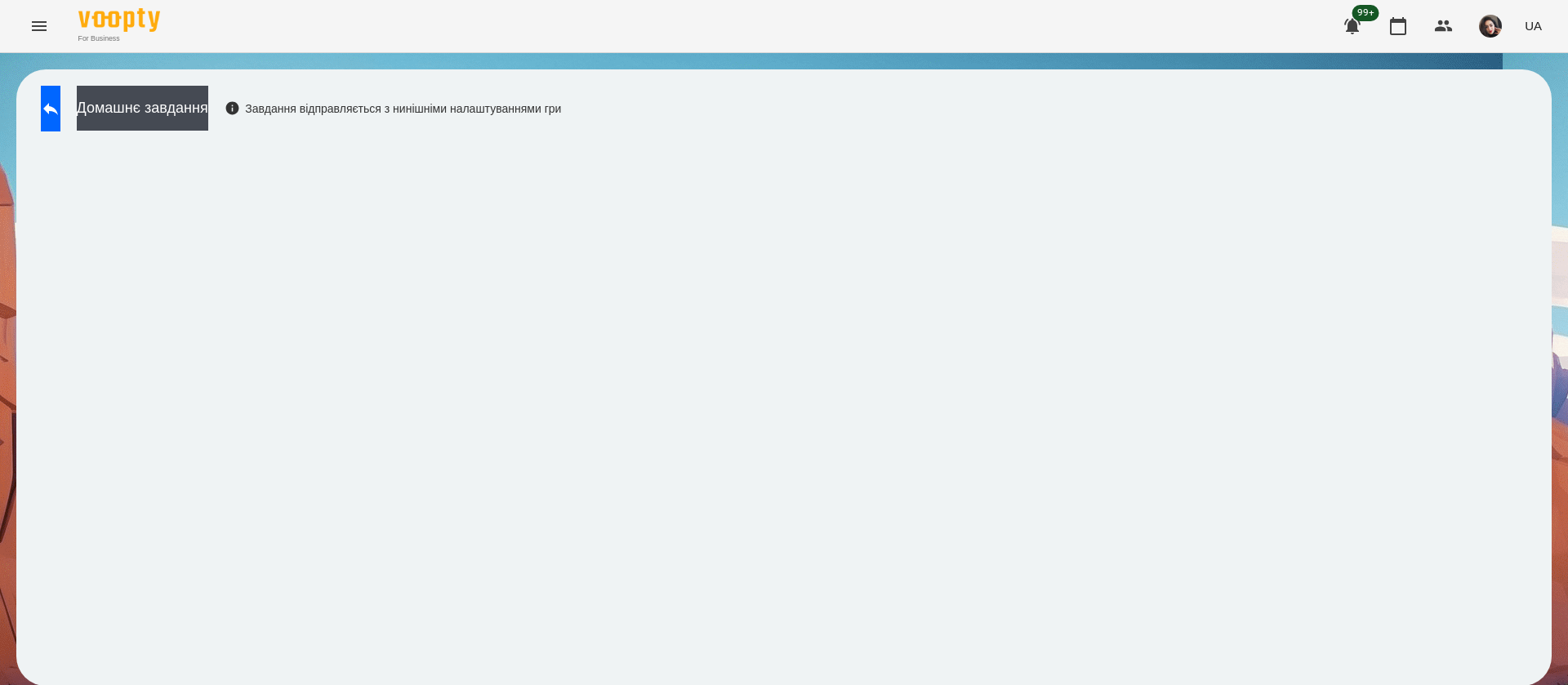
scroll to position [1, 0]
click at [1467, 81] on div "Домашнє завдання Завдання відправляється з нинішніми налаштуваннями гри" at bounding box center [783, 378] width 1535 height 616
click at [60, 106] on icon at bounding box center [50, 109] width 19 height 19
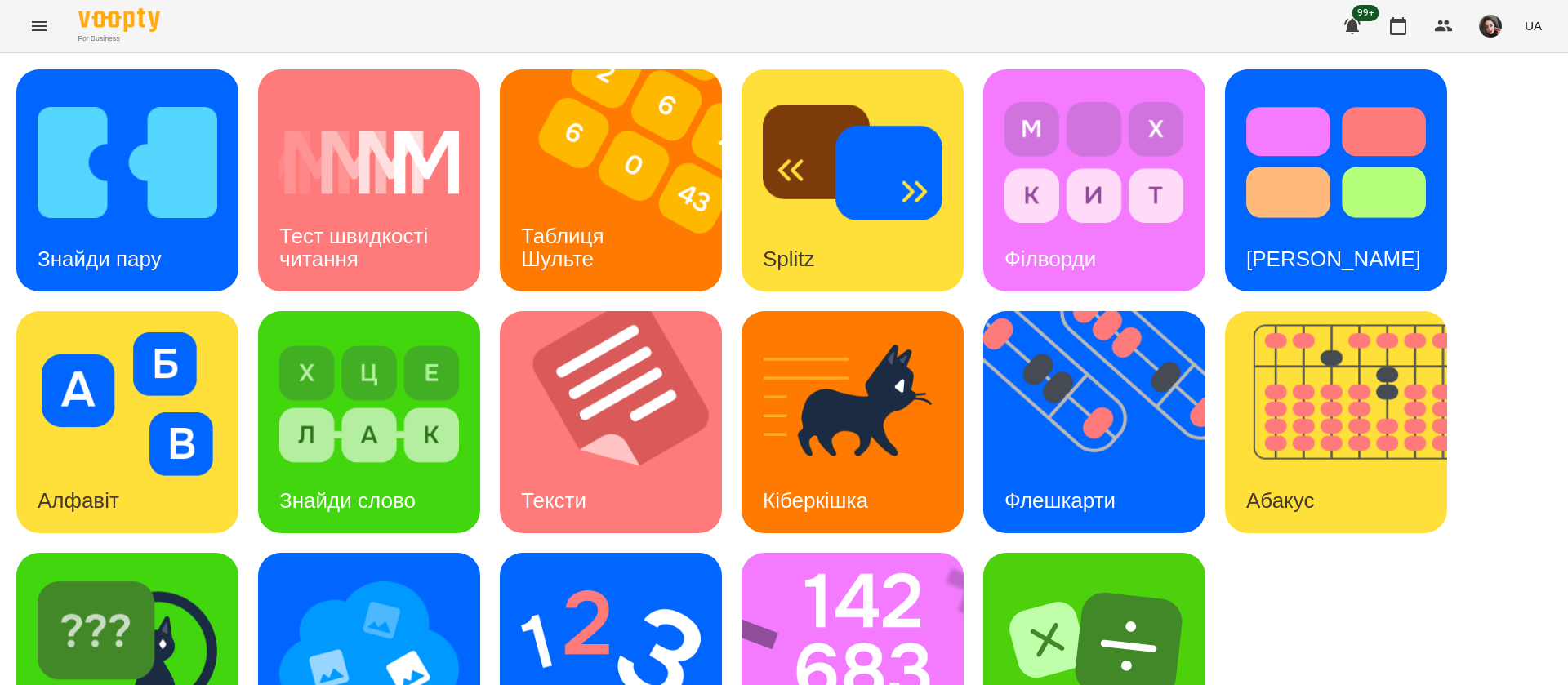
scroll to position [106, 0]
click at [346, 574] on img at bounding box center [368, 645] width 179 height 144
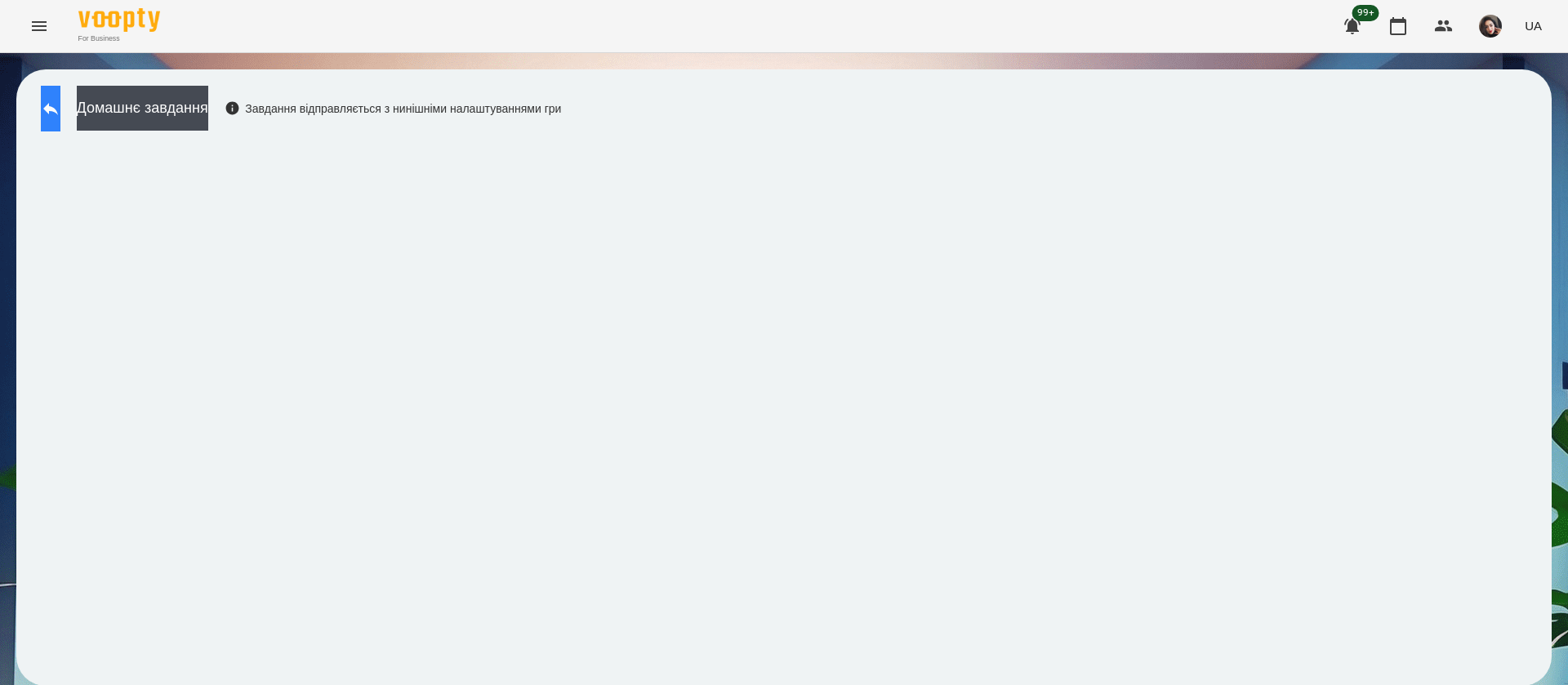
click at [60, 104] on button at bounding box center [50, 109] width 19 height 46
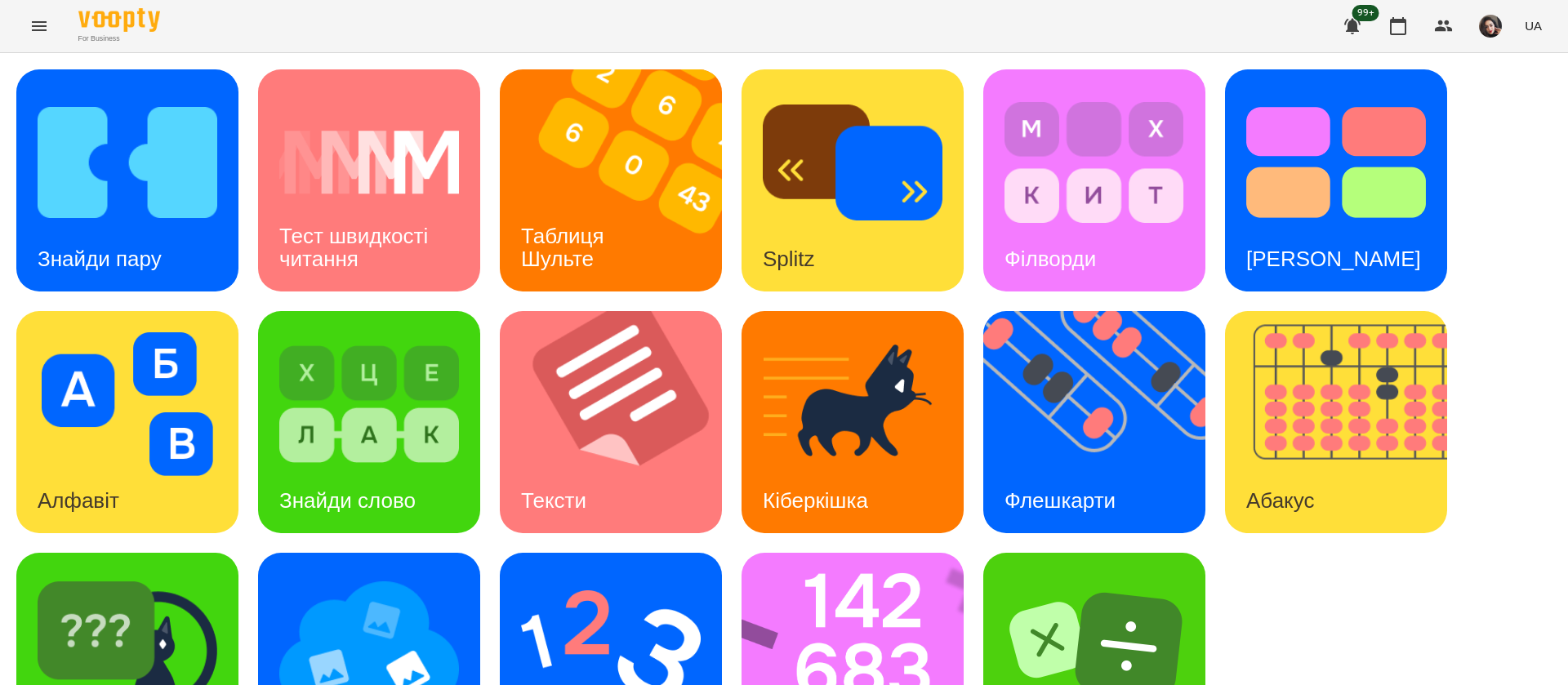
scroll to position [106, 0]
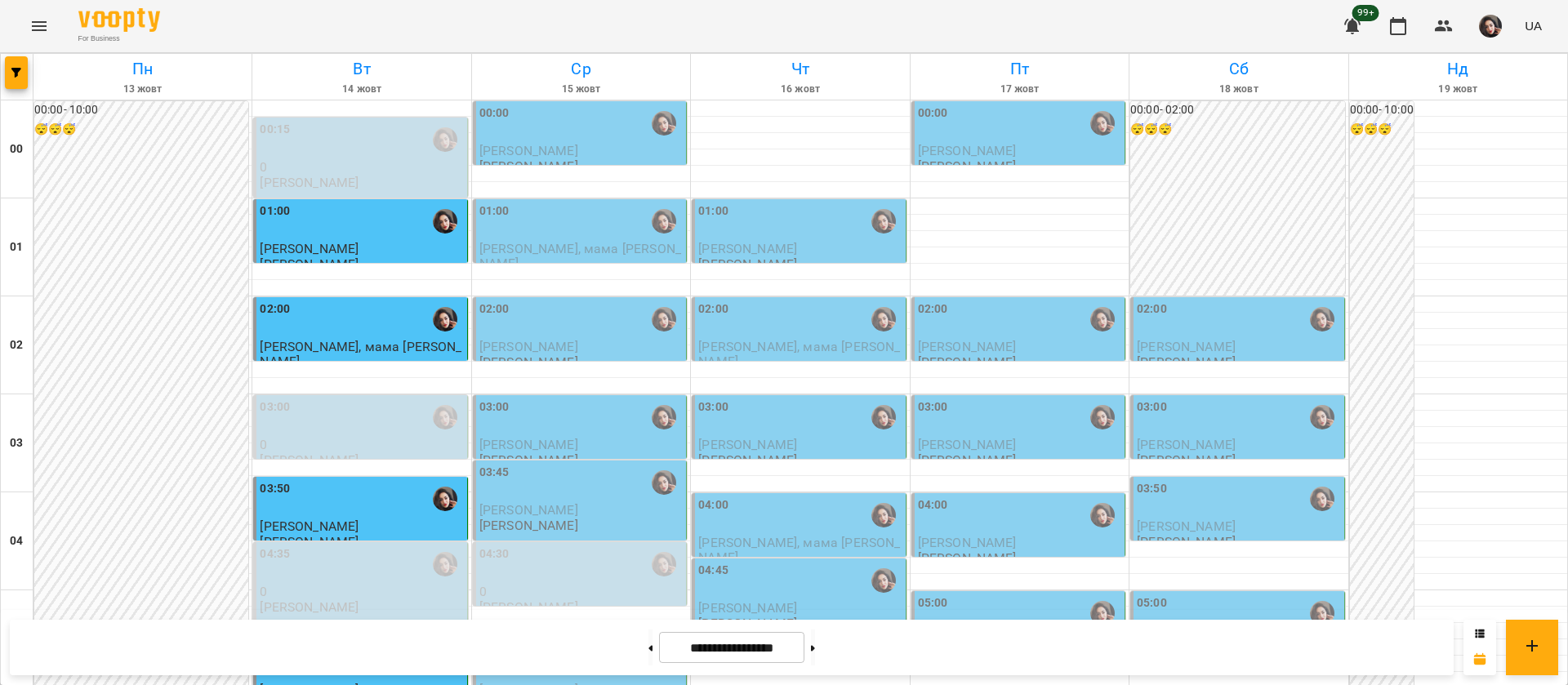
click at [537, 123] on div "00:00" at bounding box center [581, 123] width 203 height 38
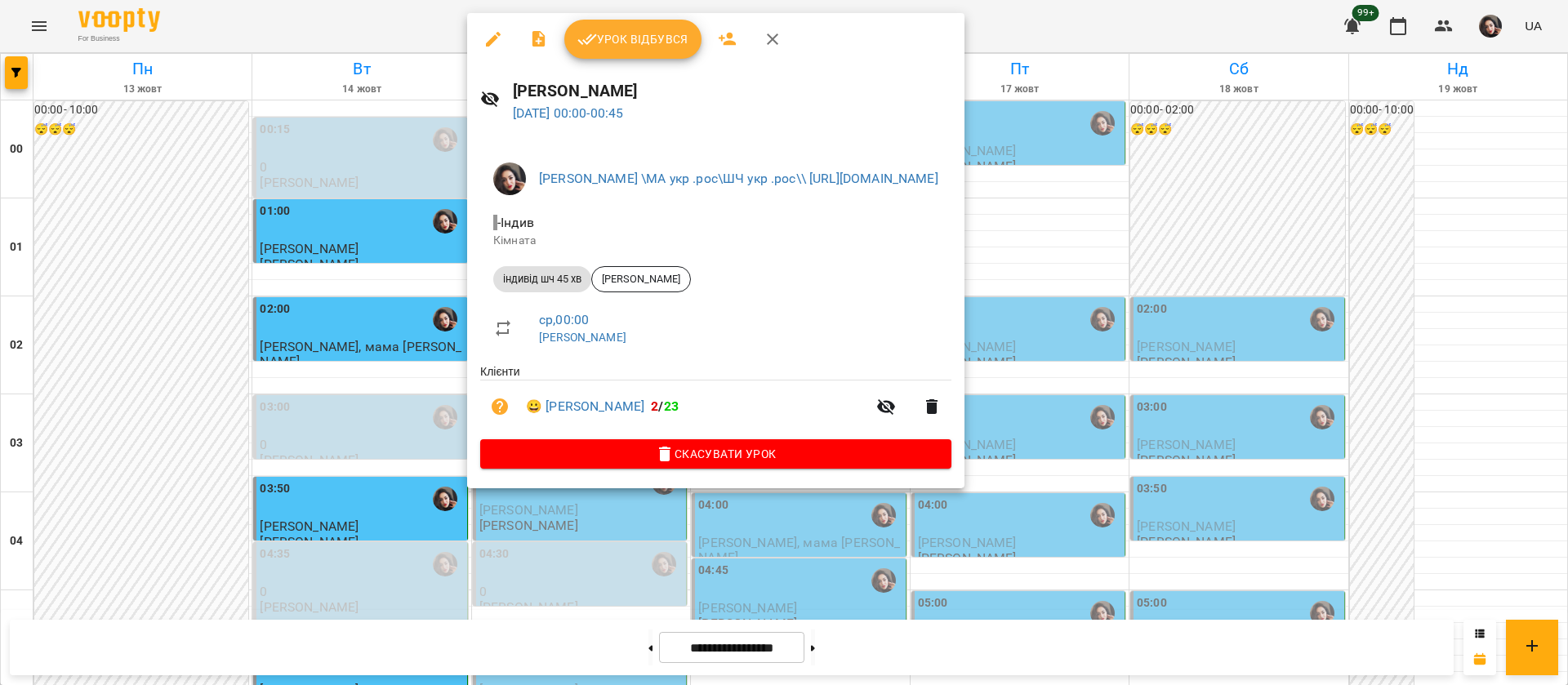
click at [597, 46] on span "Урок відбувся" at bounding box center [633, 39] width 111 height 19
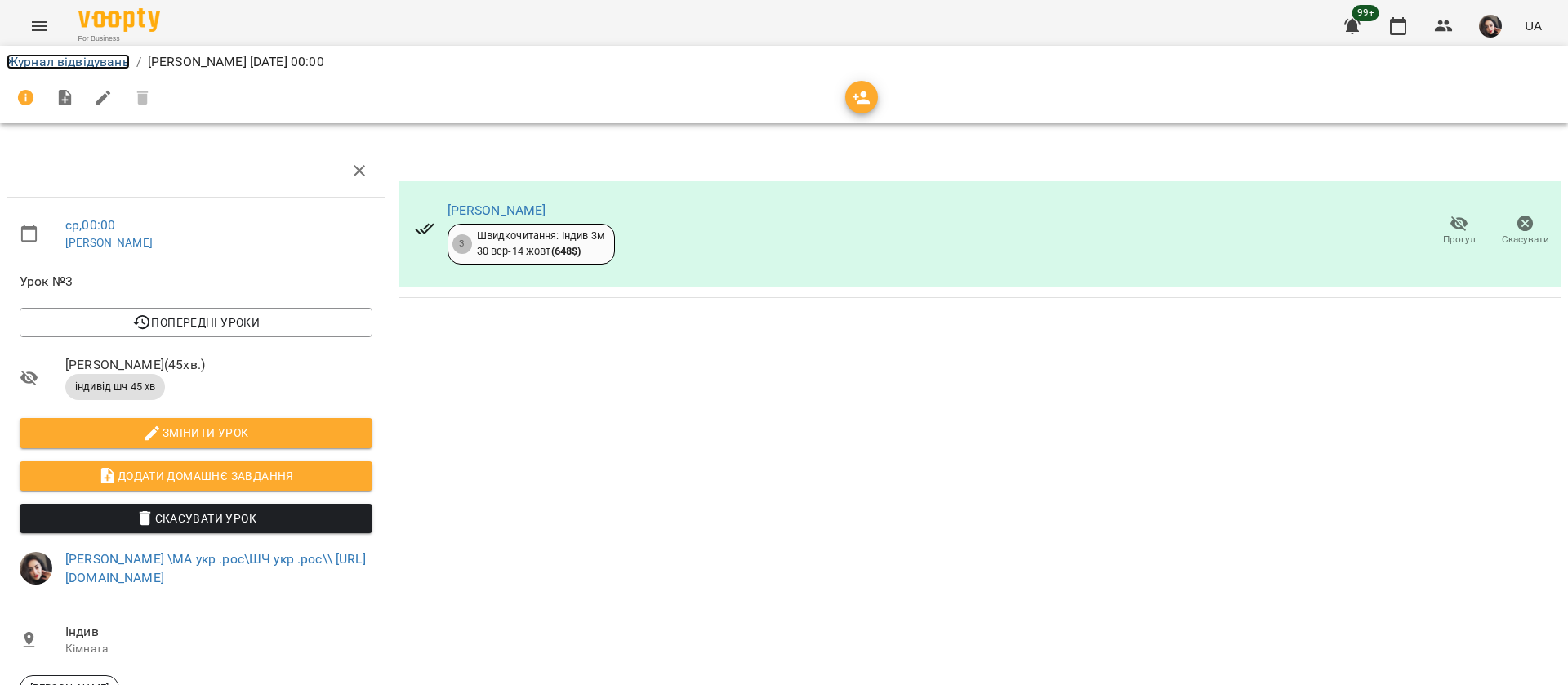
click at [112, 63] on link "Журнал відвідувань" at bounding box center [68, 62] width 124 height 16
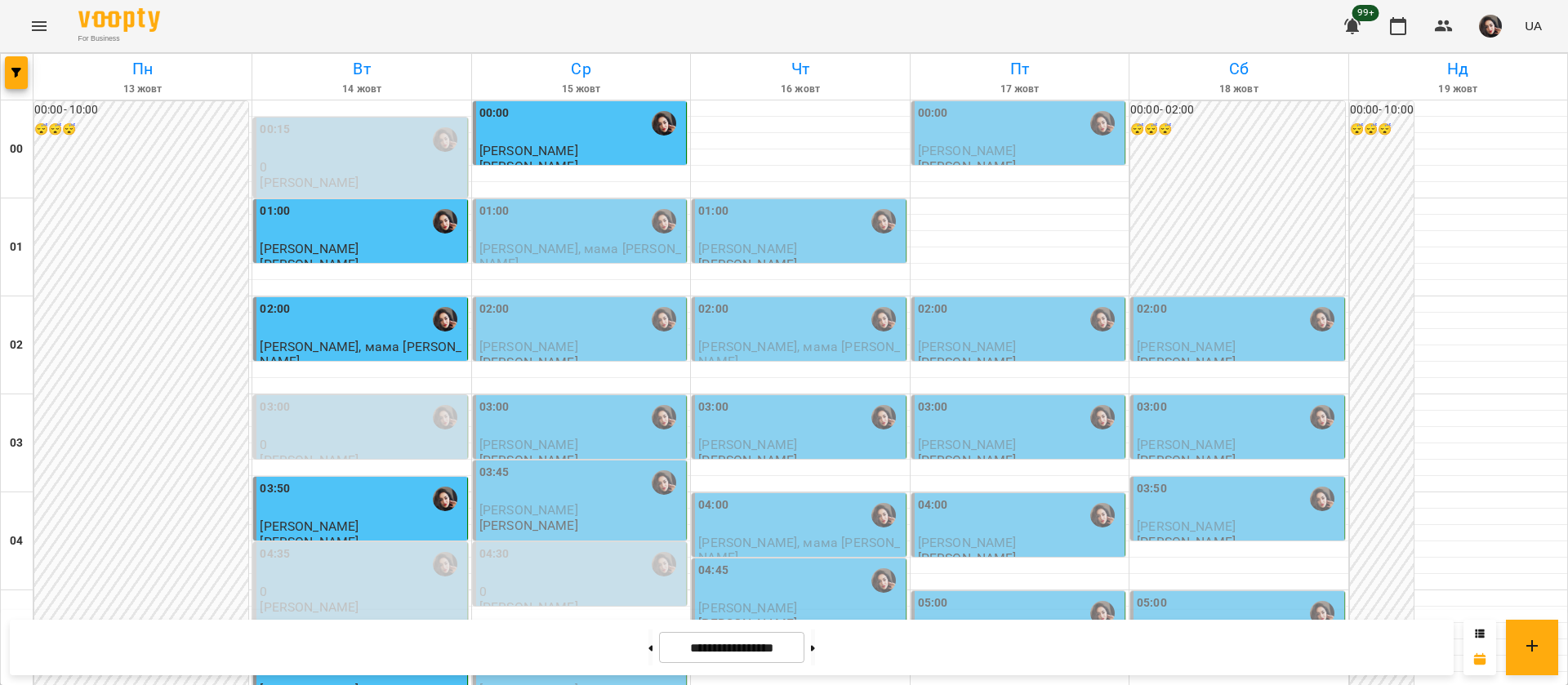
click at [548, 249] on span "Матвій Василів, мама Наталія" at bounding box center [580, 255] width 201 height 29
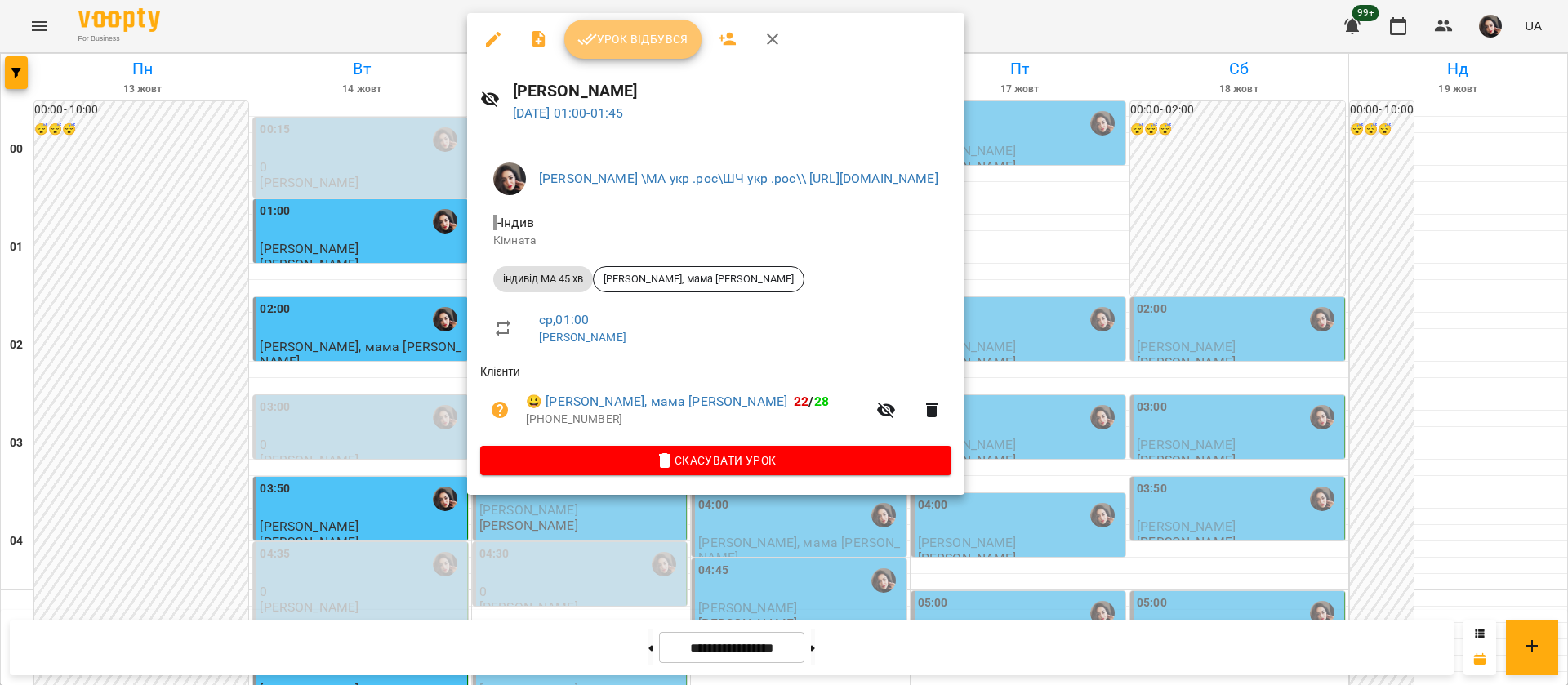
click at [653, 49] on button "Урок відбувся" at bounding box center [632, 39] width 137 height 39
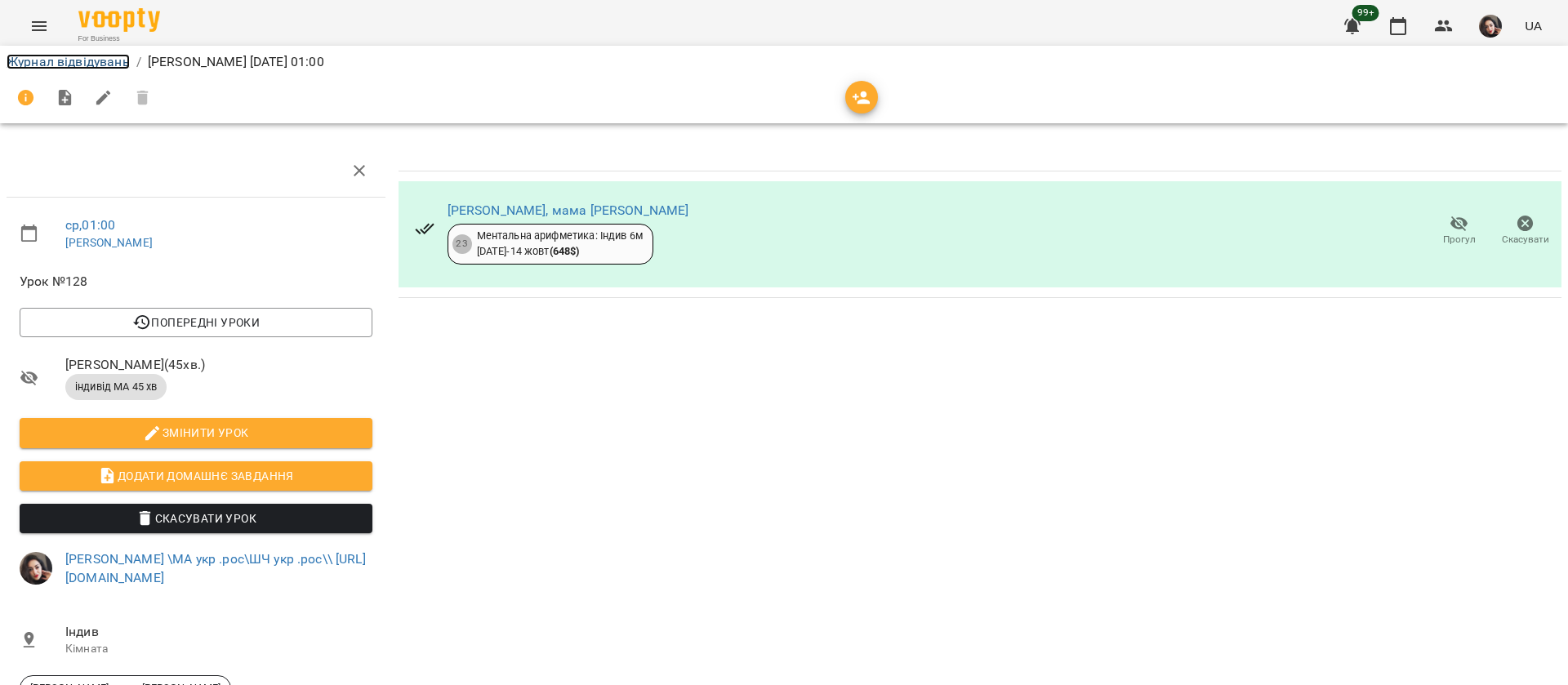
click at [36, 65] on link "Журнал відвідувань" at bounding box center [68, 62] width 124 height 16
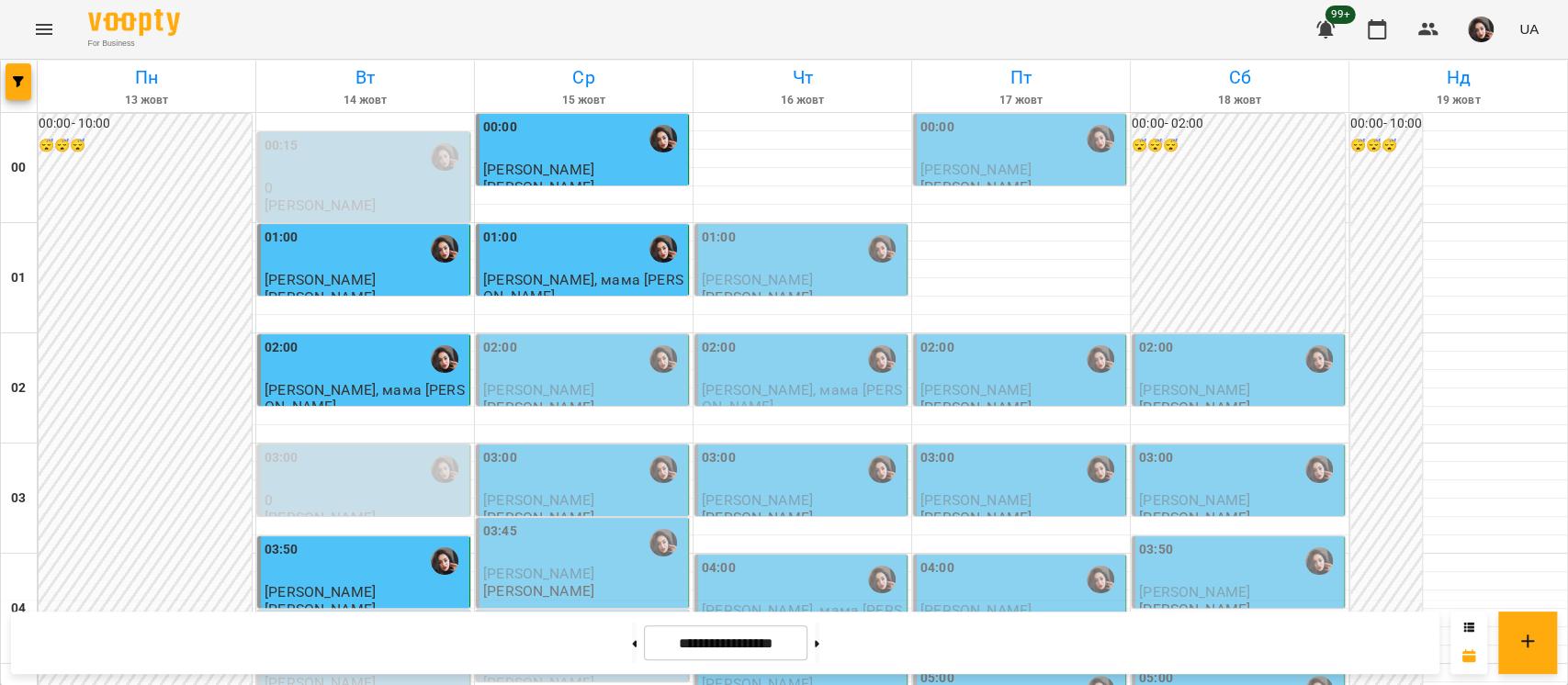
click at [578, 370] on div "02:00" at bounding box center [583, 358] width 202 height 43
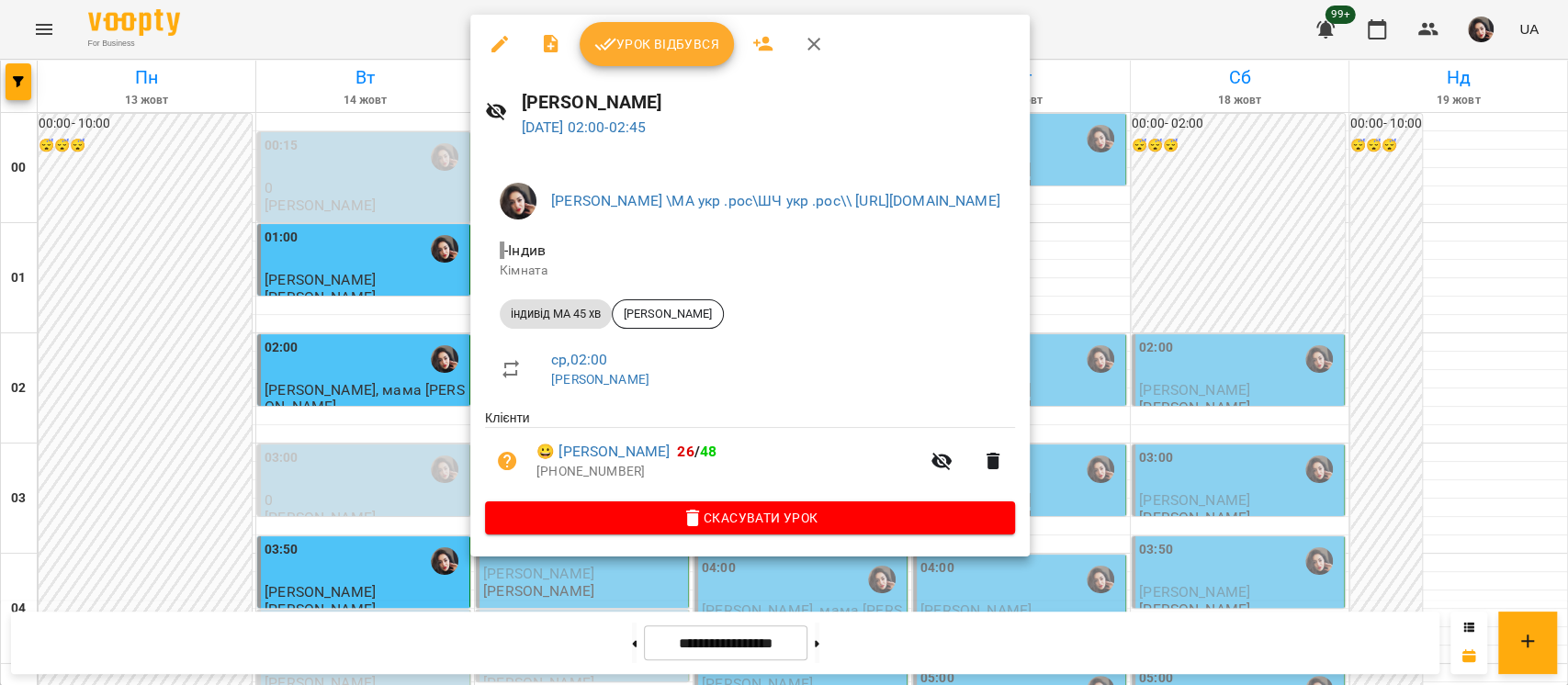
click at [657, 54] on span "Урок відбувся" at bounding box center [656, 44] width 125 height 22
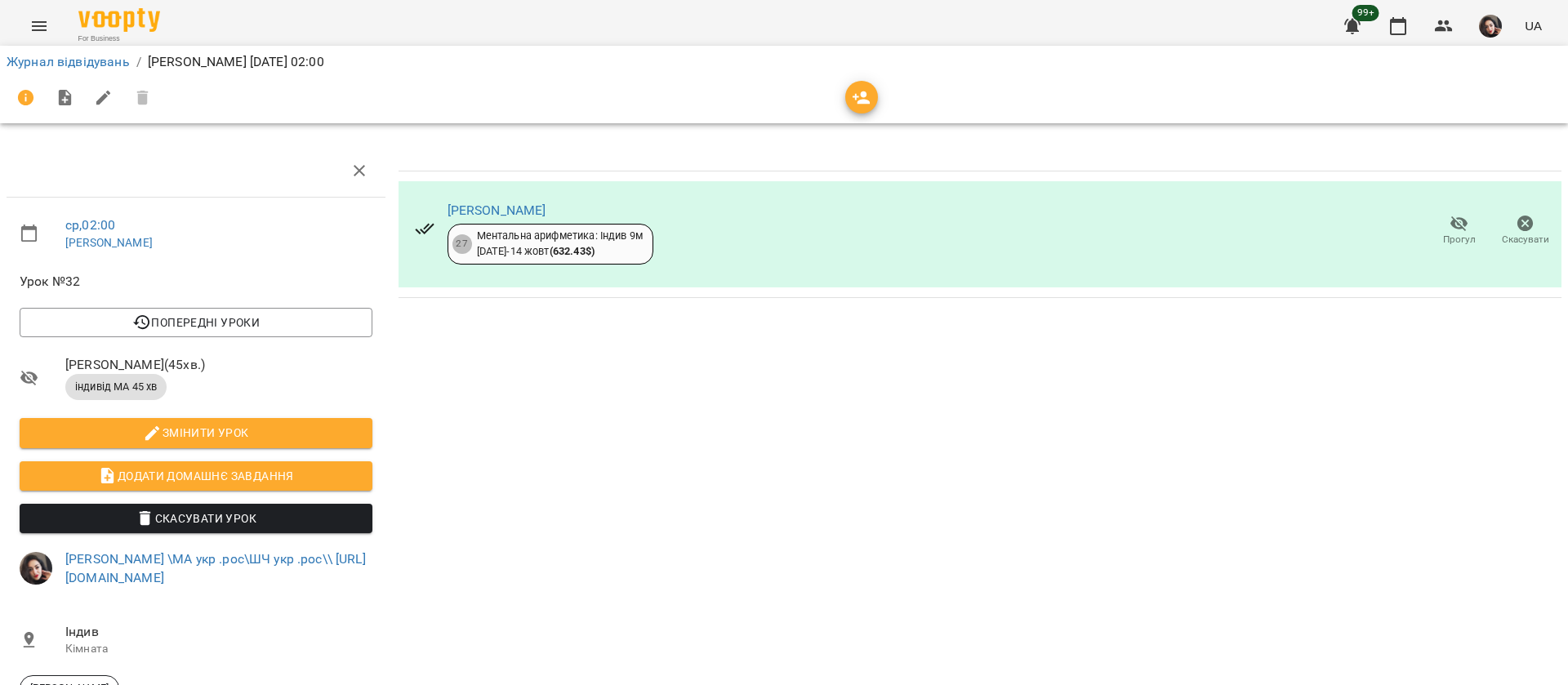
click at [49, 30] on icon "Menu" at bounding box center [39, 26] width 19 height 19
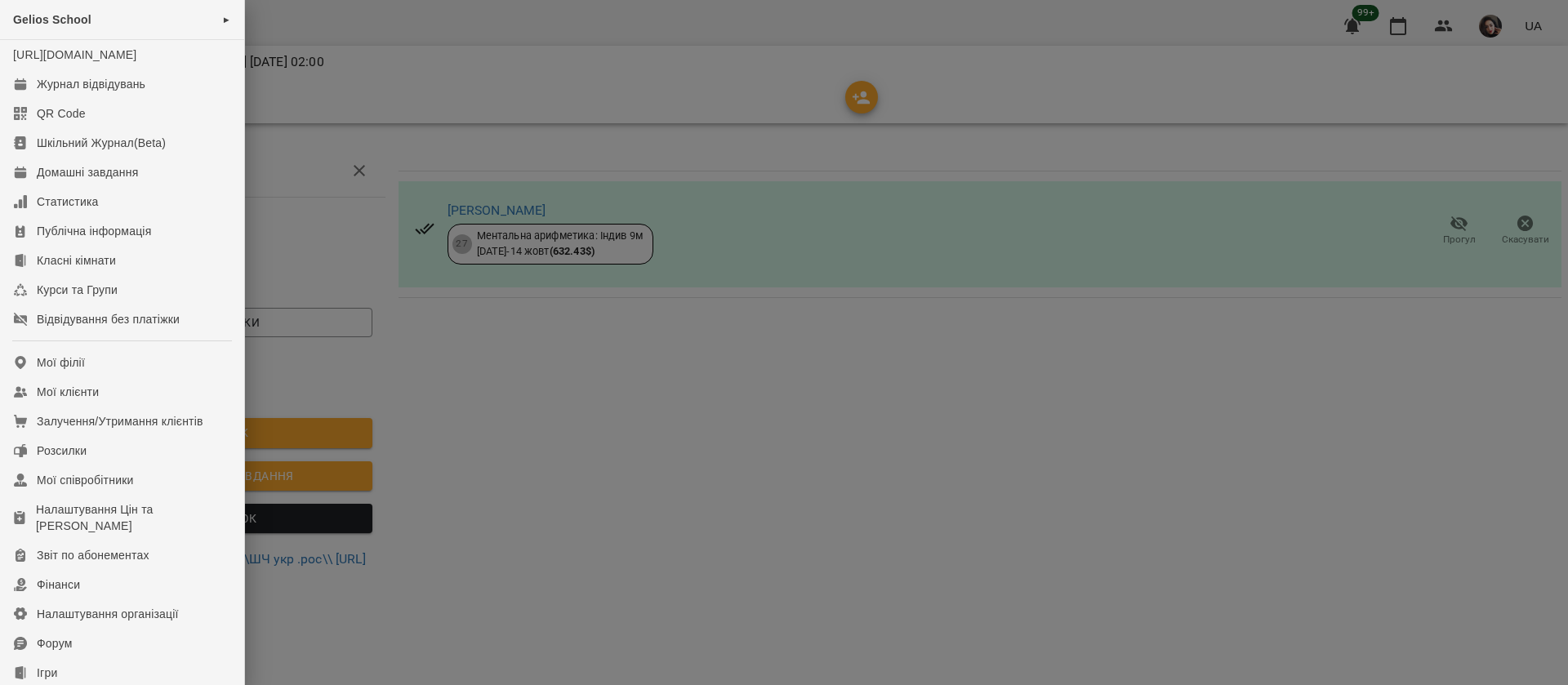
scroll to position [186, 0]
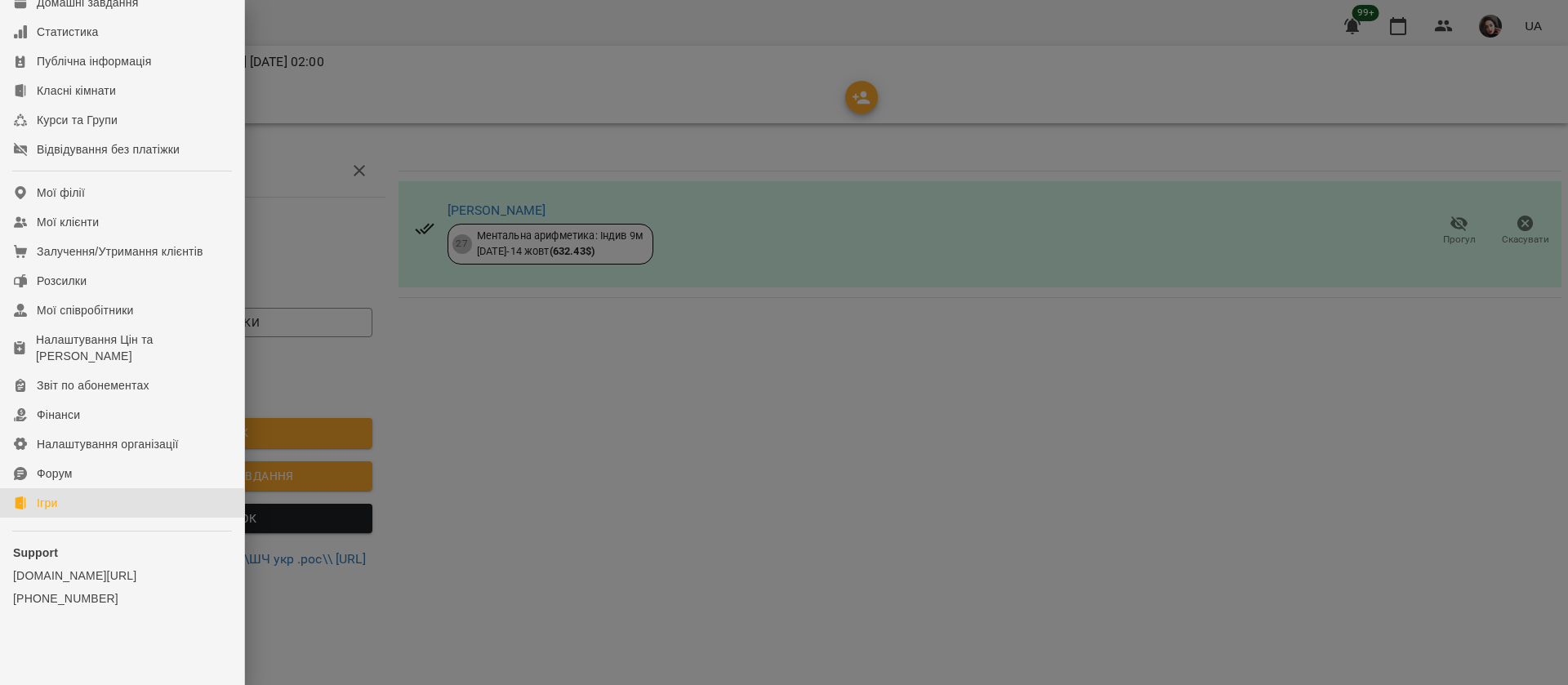
click at [113, 493] on link "Ігри" at bounding box center [122, 502] width 245 height 29
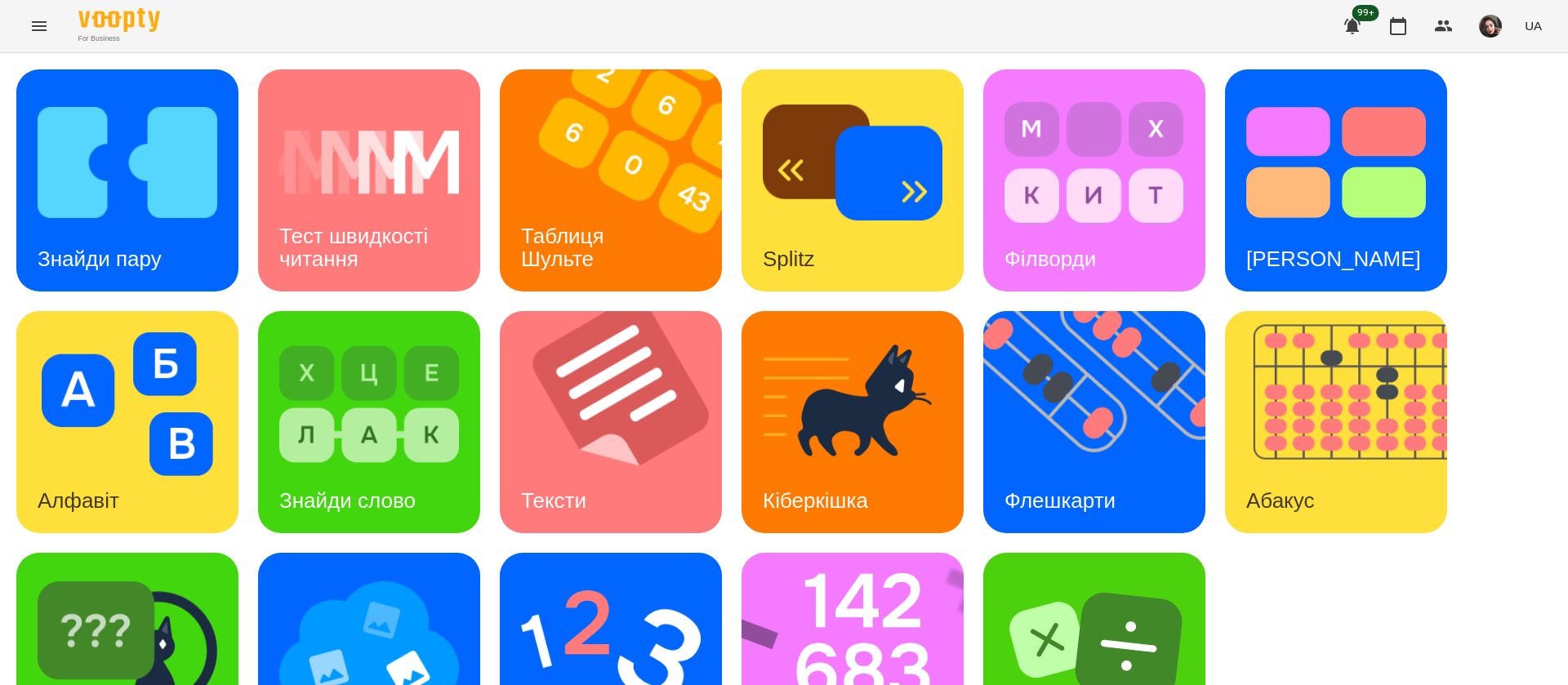
scroll to position [106, 0]
click at [191, 598] on img at bounding box center [127, 645] width 179 height 144
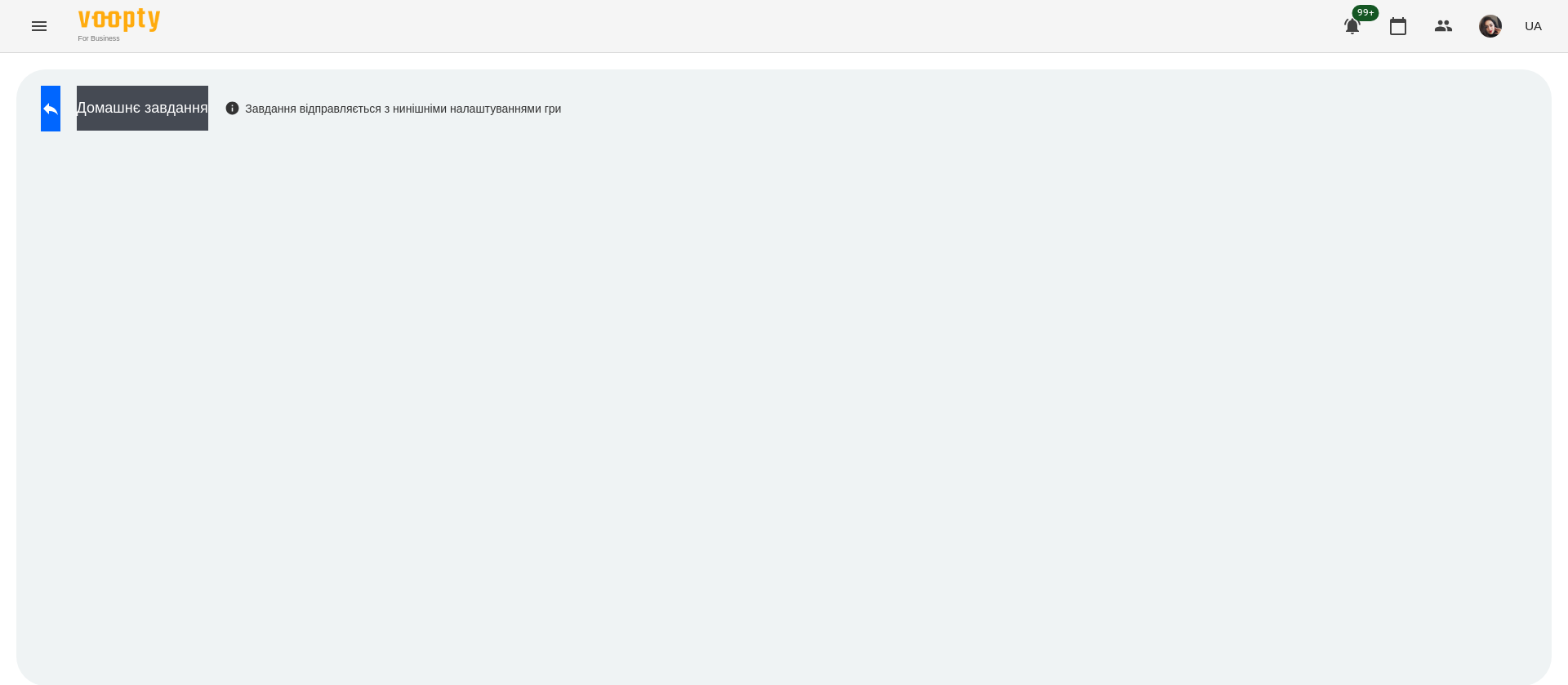
scroll to position [1, 0]
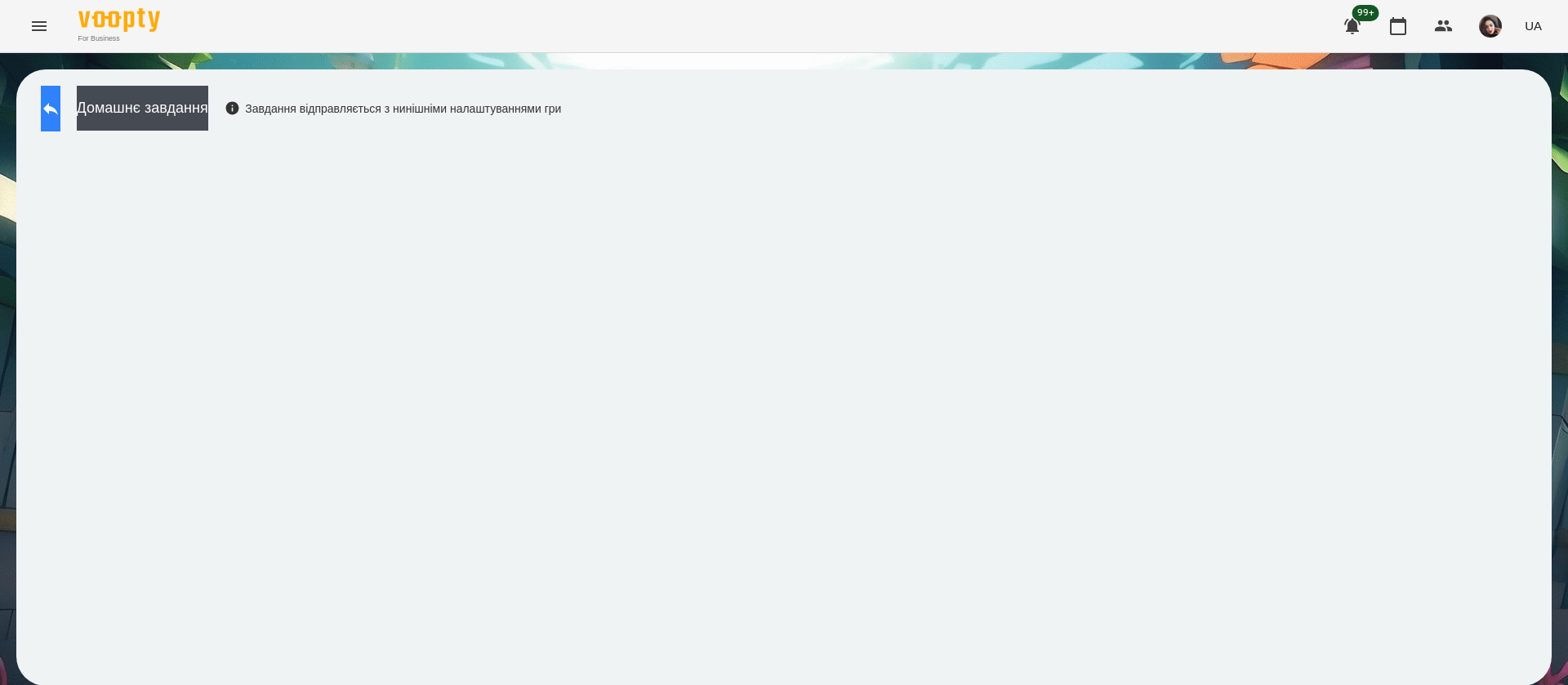
click at [60, 96] on button at bounding box center [50, 109] width 19 height 46
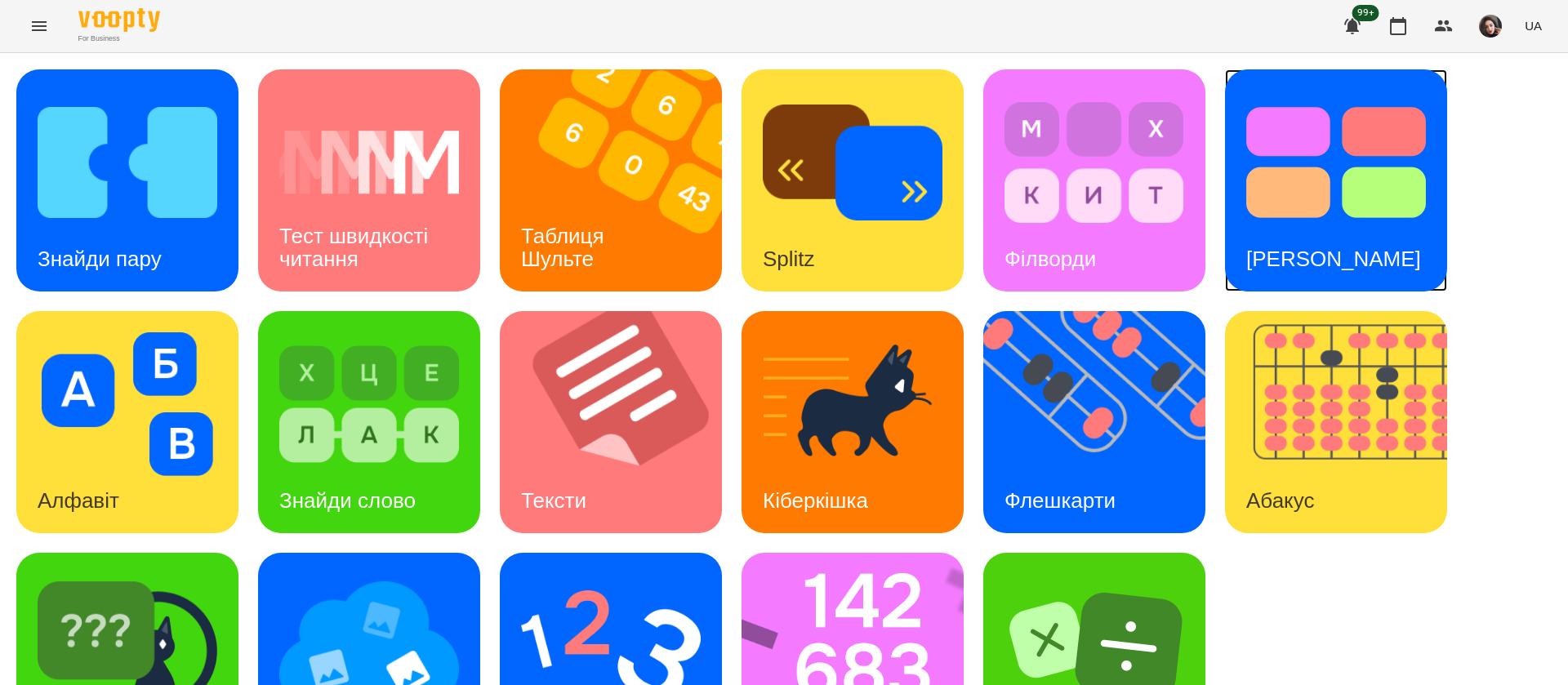
click at [1313, 260] on h3 "[PERSON_NAME]" at bounding box center [1333, 259] width 175 height 25
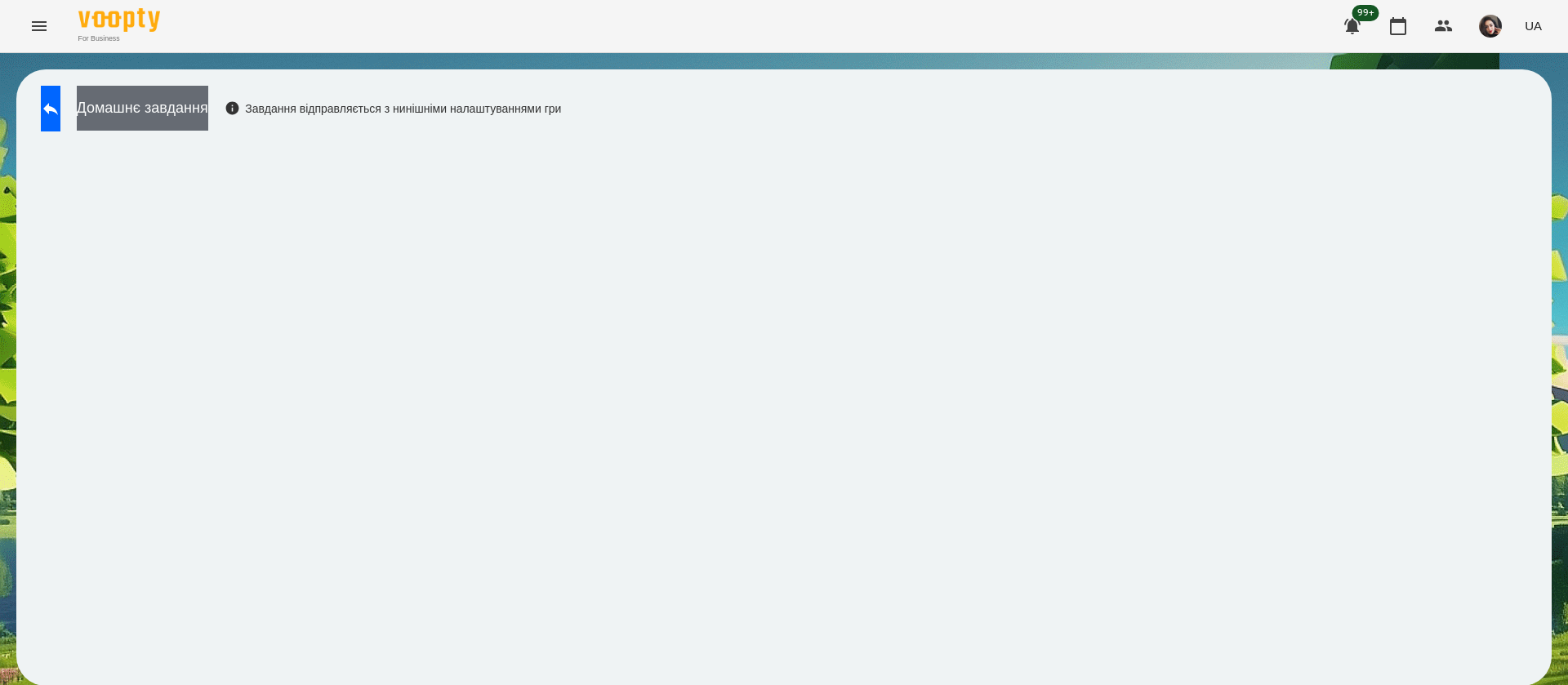
click at [200, 99] on button "Домашнє завдання" at bounding box center [142, 108] width 132 height 45
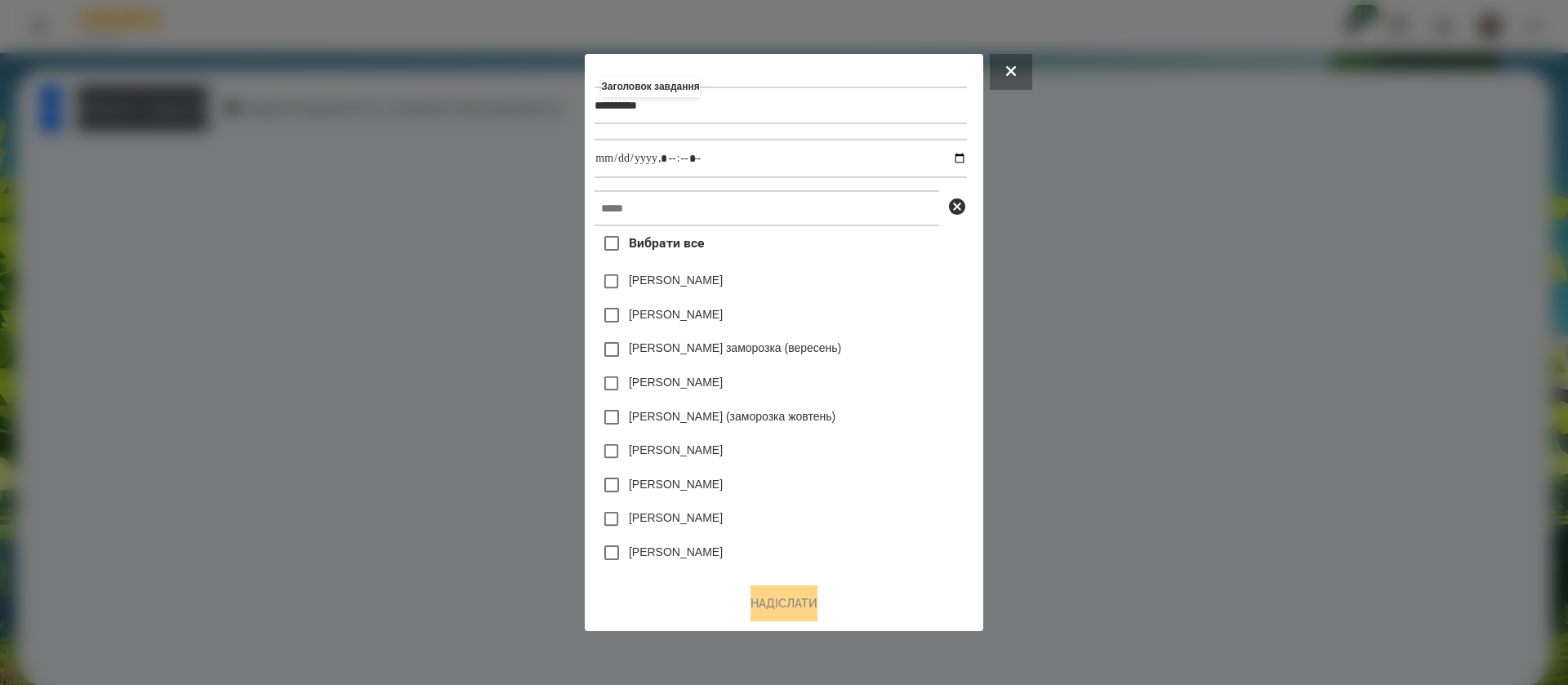
type input "**********"
click at [966, 155] on input "datetime-local" at bounding box center [780, 158] width 372 height 39
click at [675, 159] on input "datetime-local" at bounding box center [780, 158] width 372 height 39
click at [690, 162] on input "datetime-local" at bounding box center [780, 158] width 372 height 39
type input "**********"
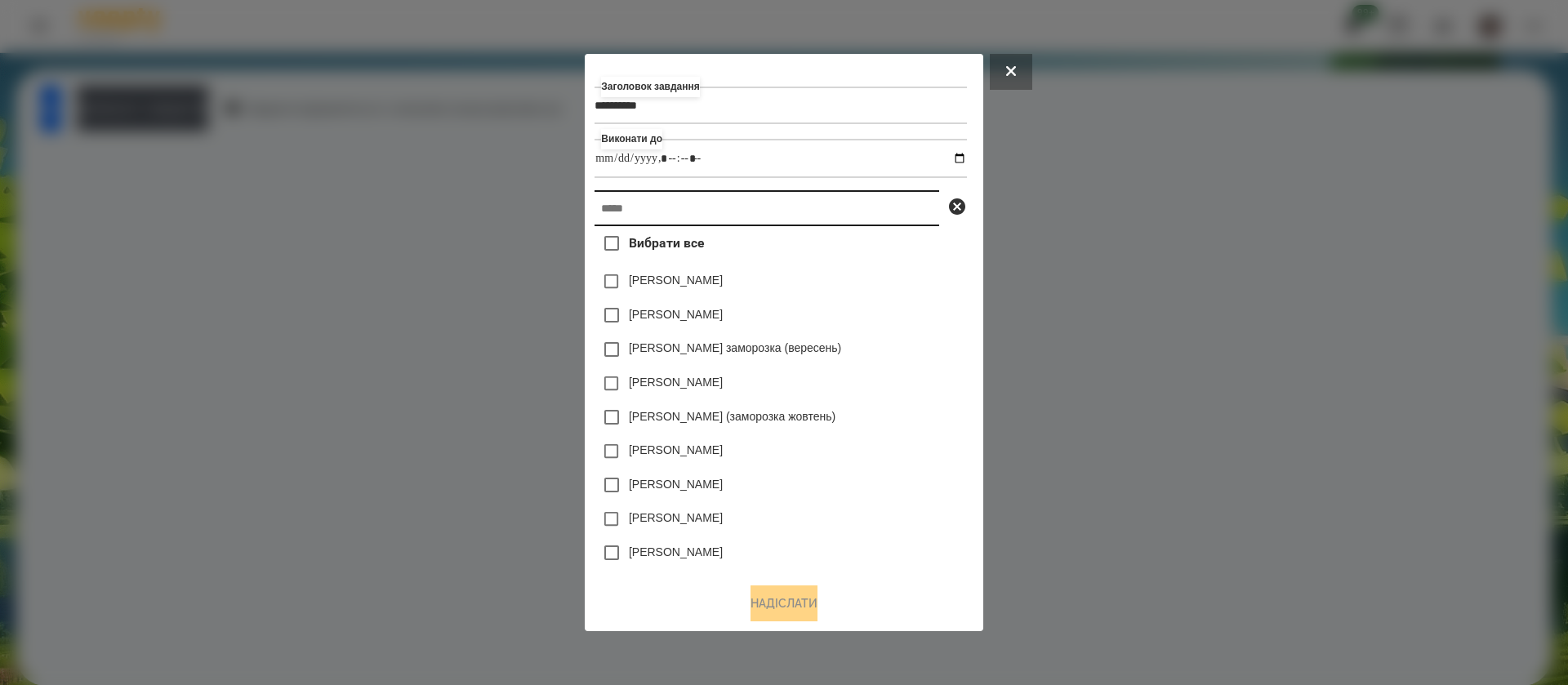
click at [614, 209] on input "text" at bounding box center [766, 207] width 344 height 36
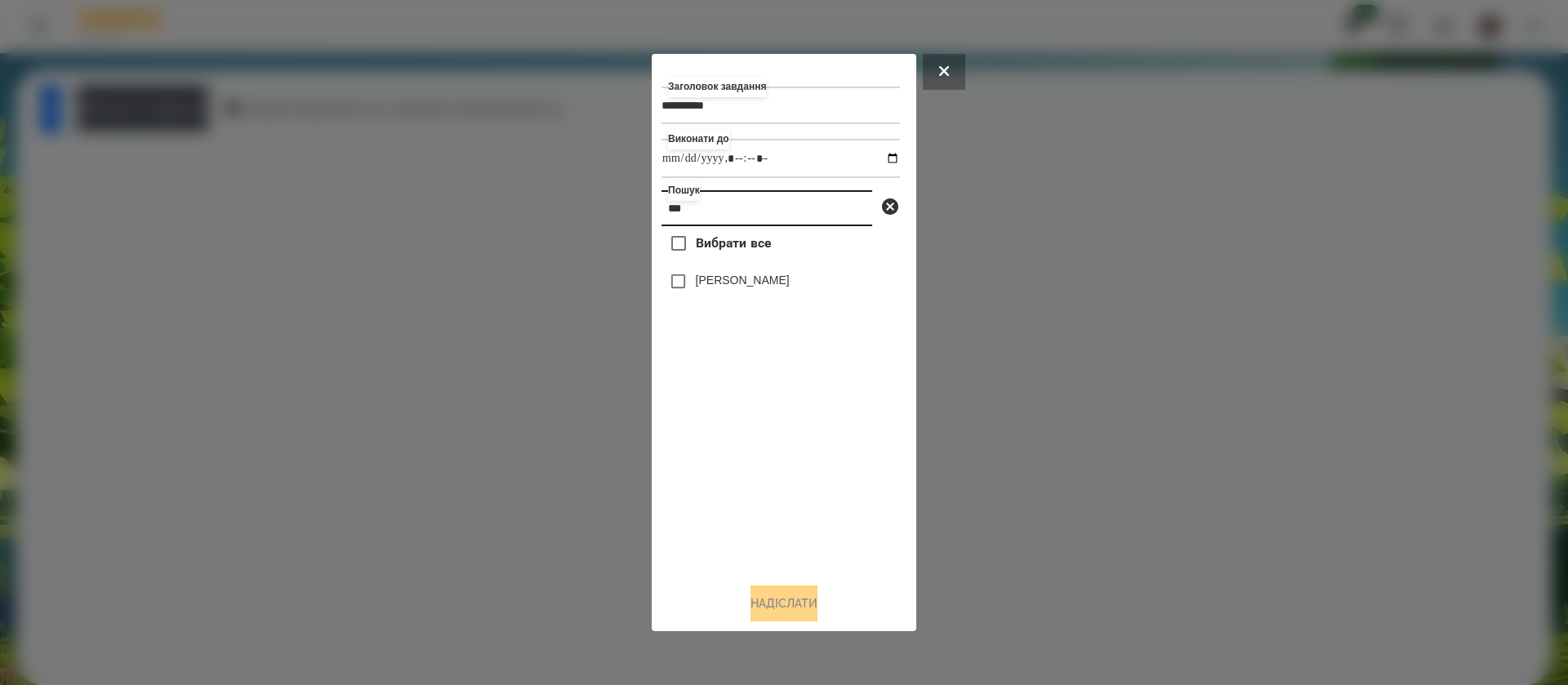
type input "***"
click at [787, 601] on button "Надіслати" at bounding box center [784, 603] width 67 height 36
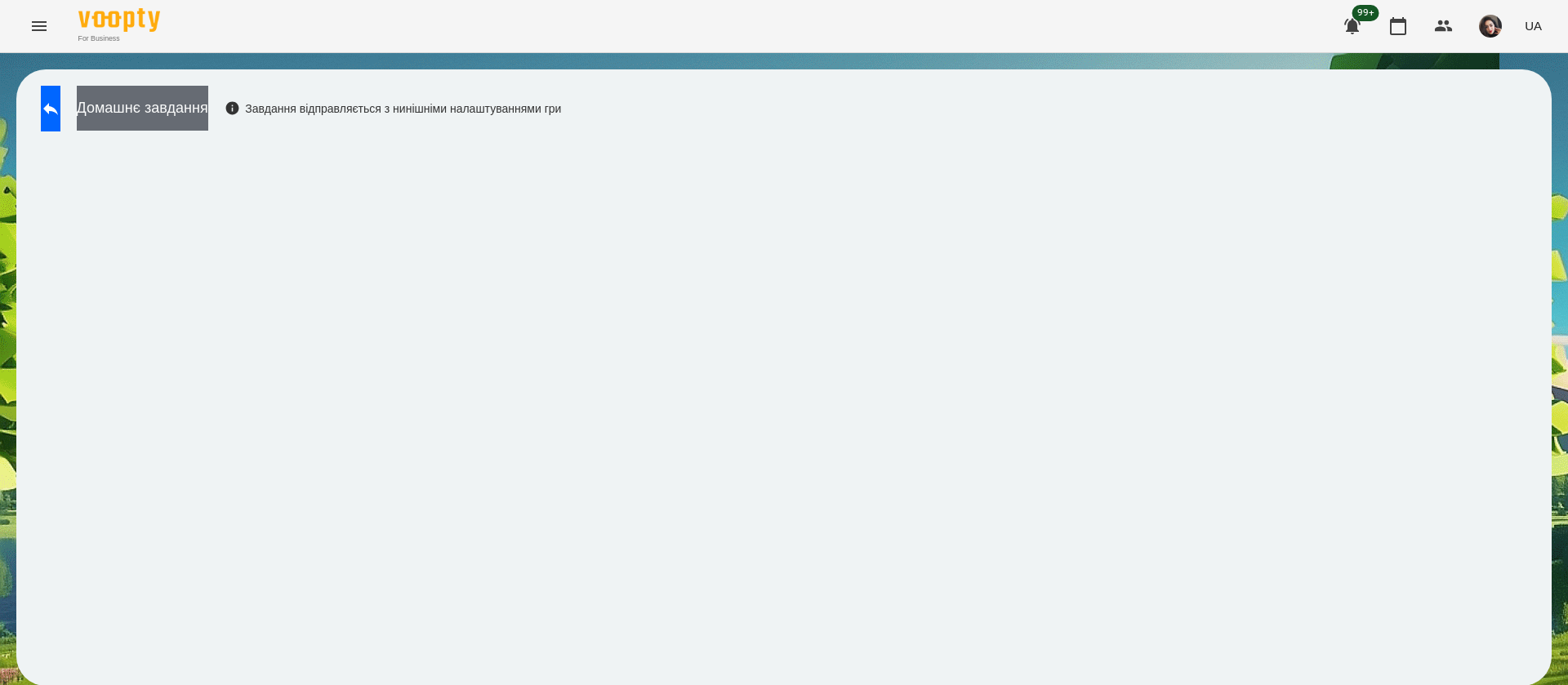
click at [191, 117] on button "Домашнє завдання" at bounding box center [142, 108] width 132 height 45
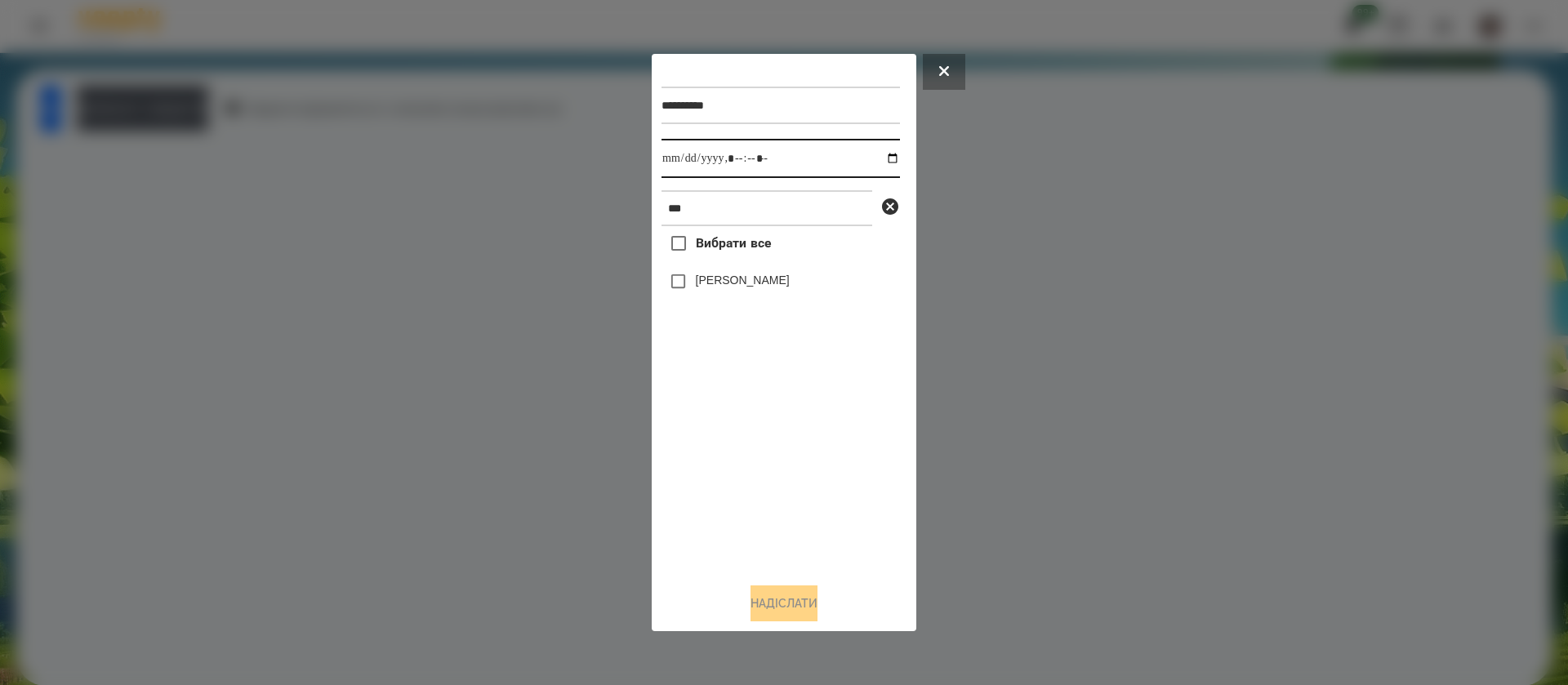
click at [683, 160] on input "datetime-local" at bounding box center [780, 158] width 238 height 39
type input "**********"
click at [702, 282] on label "[PERSON_NAME]" at bounding box center [743, 280] width 94 height 16
click at [776, 606] on button "Надіслати" at bounding box center [784, 603] width 67 height 36
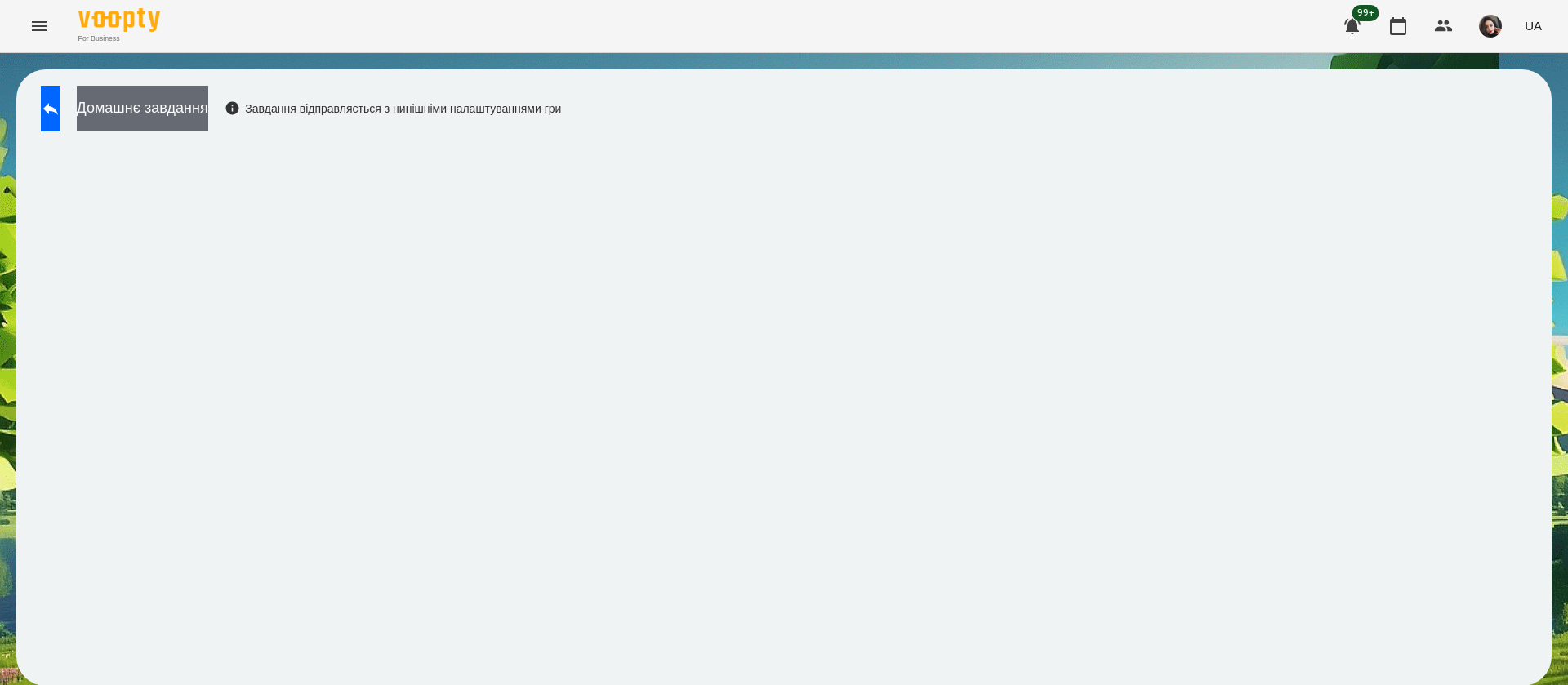
click at [190, 115] on button "Домашнє завдання" at bounding box center [142, 108] width 132 height 45
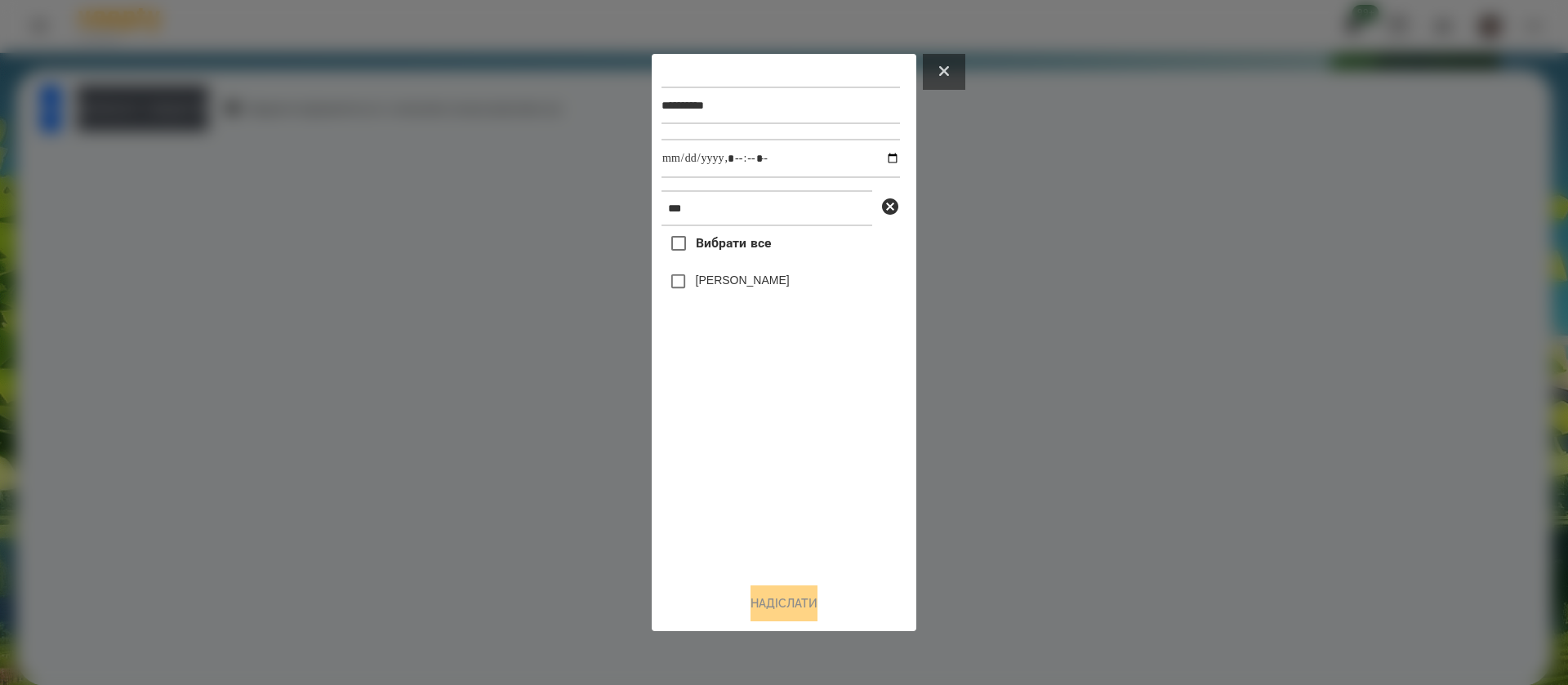
click at [942, 72] on button at bounding box center [944, 72] width 42 height 36
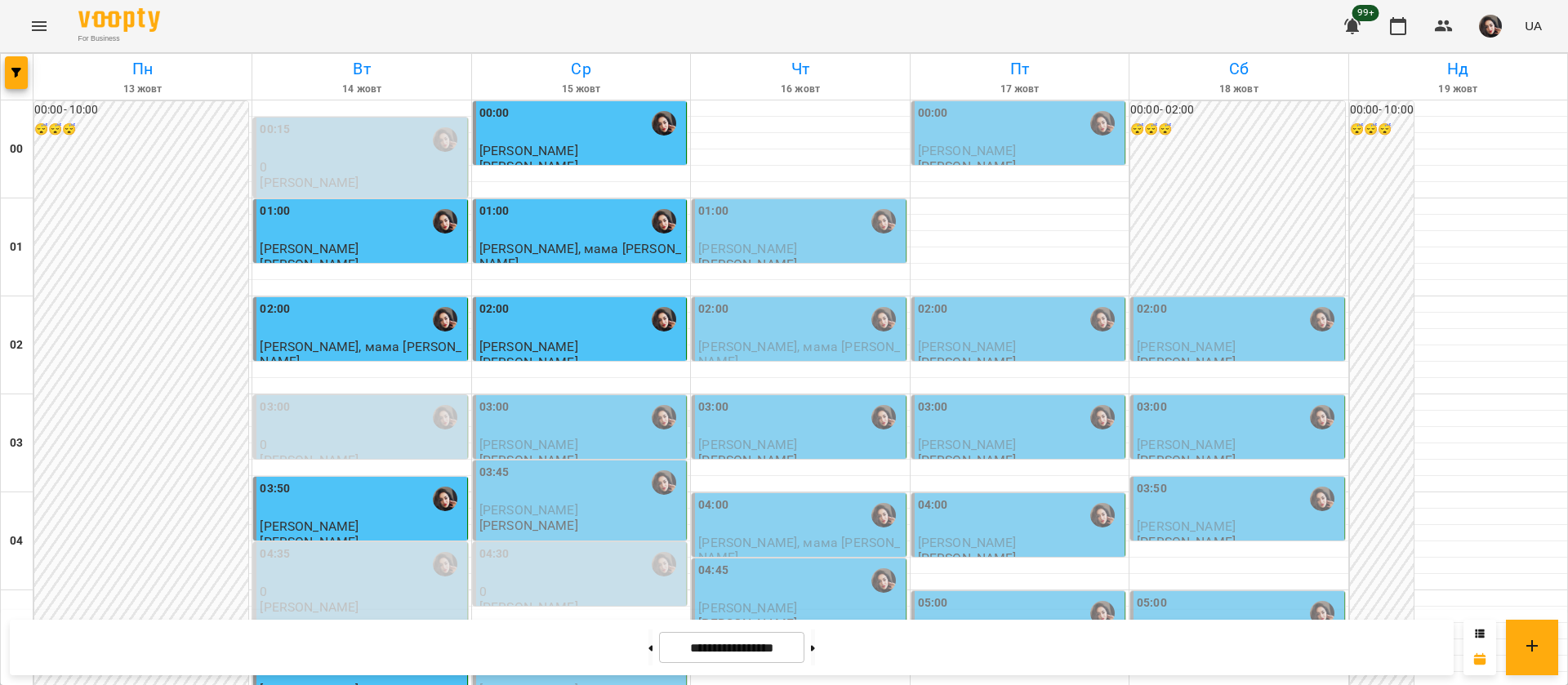
scroll to position [123, 0]
click at [550, 651] on div "**********" at bounding box center [731, 647] width 1444 height 56
